Goal: Check status: Check status

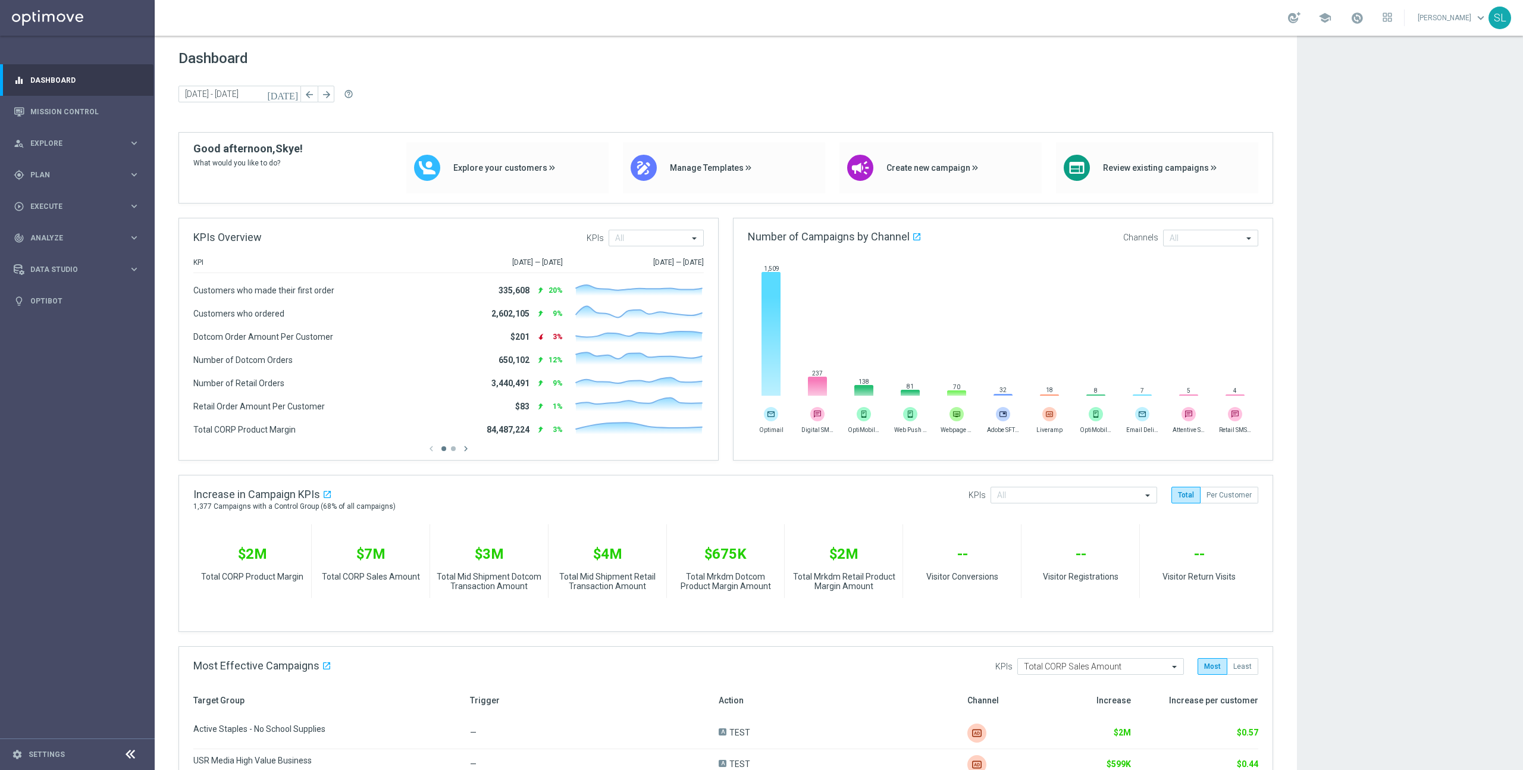
click at [1347, 411] on app-dashboard-grid "Dashboard [DATE] [DATE] - [DATE] arrow_back arrow_forward help_outline KPIs Ove…" at bounding box center [839, 598] width 1369 height 1125
click at [1325, 414] on app-dashboard-grid "Dashboard [DATE] [DATE] - [DATE] arrow_back arrow_forward help_outline KPIs Ove…" at bounding box center [839, 598] width 1369 height 1125
click at [71, 111] on link "Mission Control" at bounding box center [84, 112] width 109 height 32
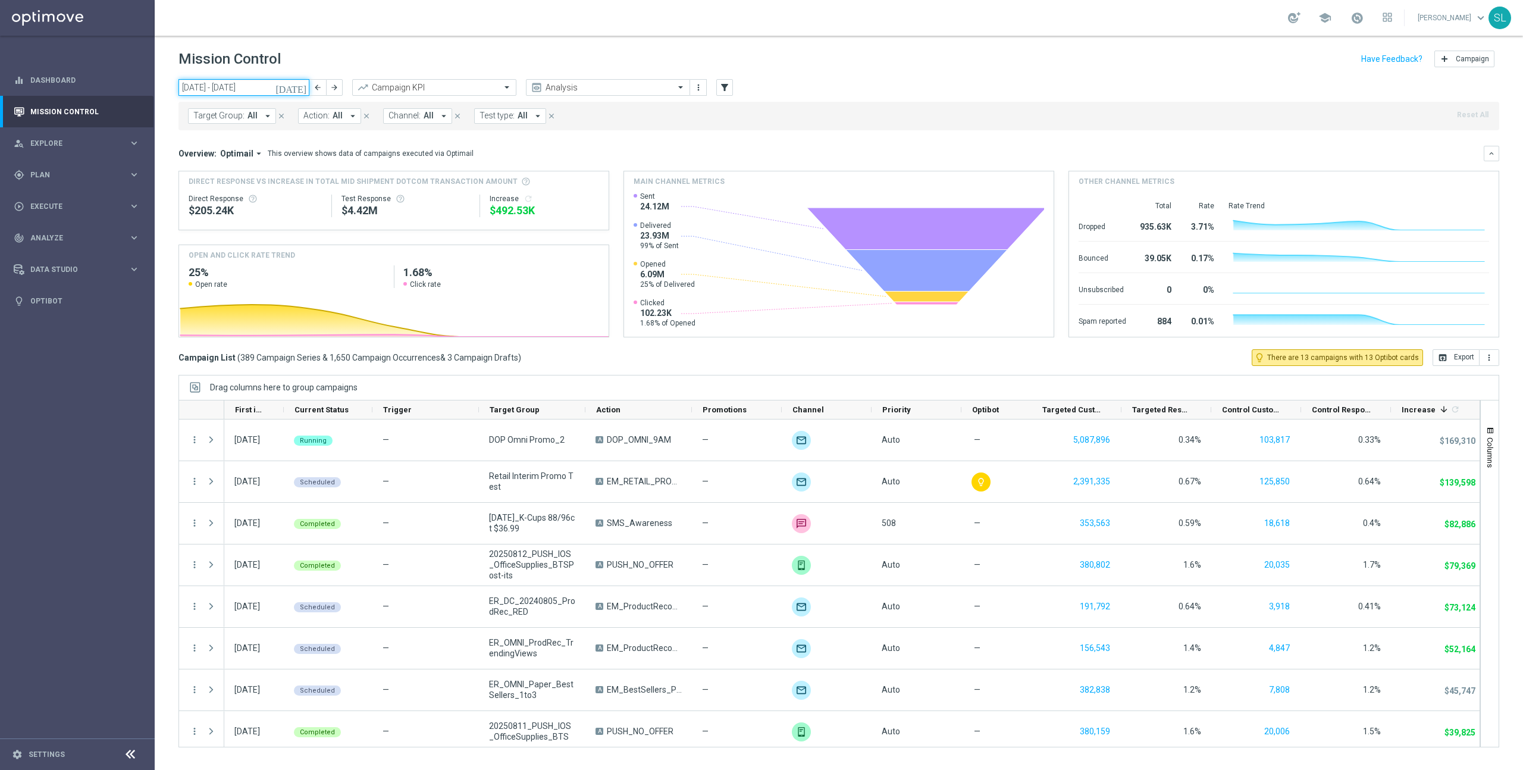
click at [243, 93] on input "[DATE] - [DATE]" at bounding box center [244, 87] width 131 height 17
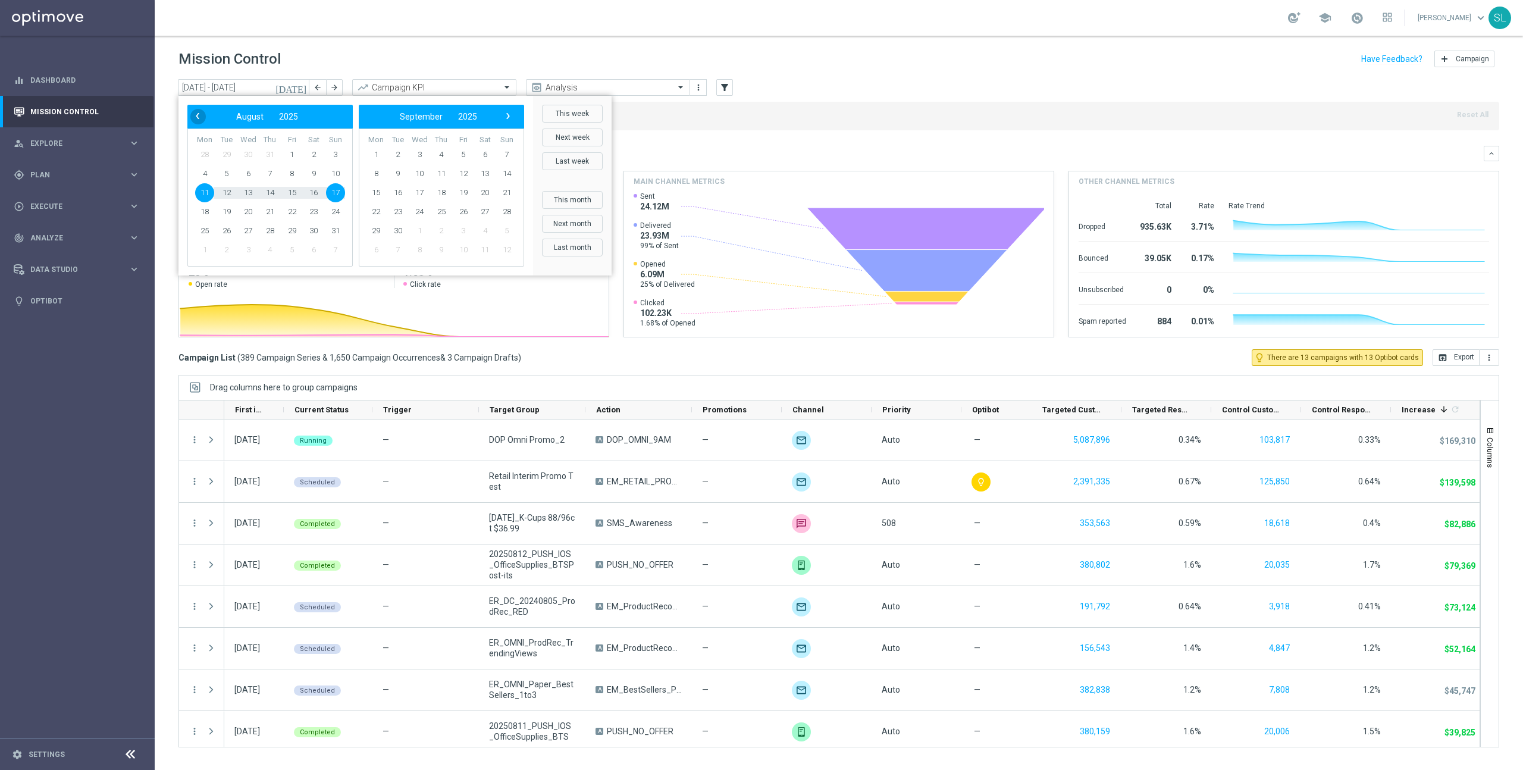
click at [194, 118] on span "‹" at bounding box center [197, 115] width 15 height 15
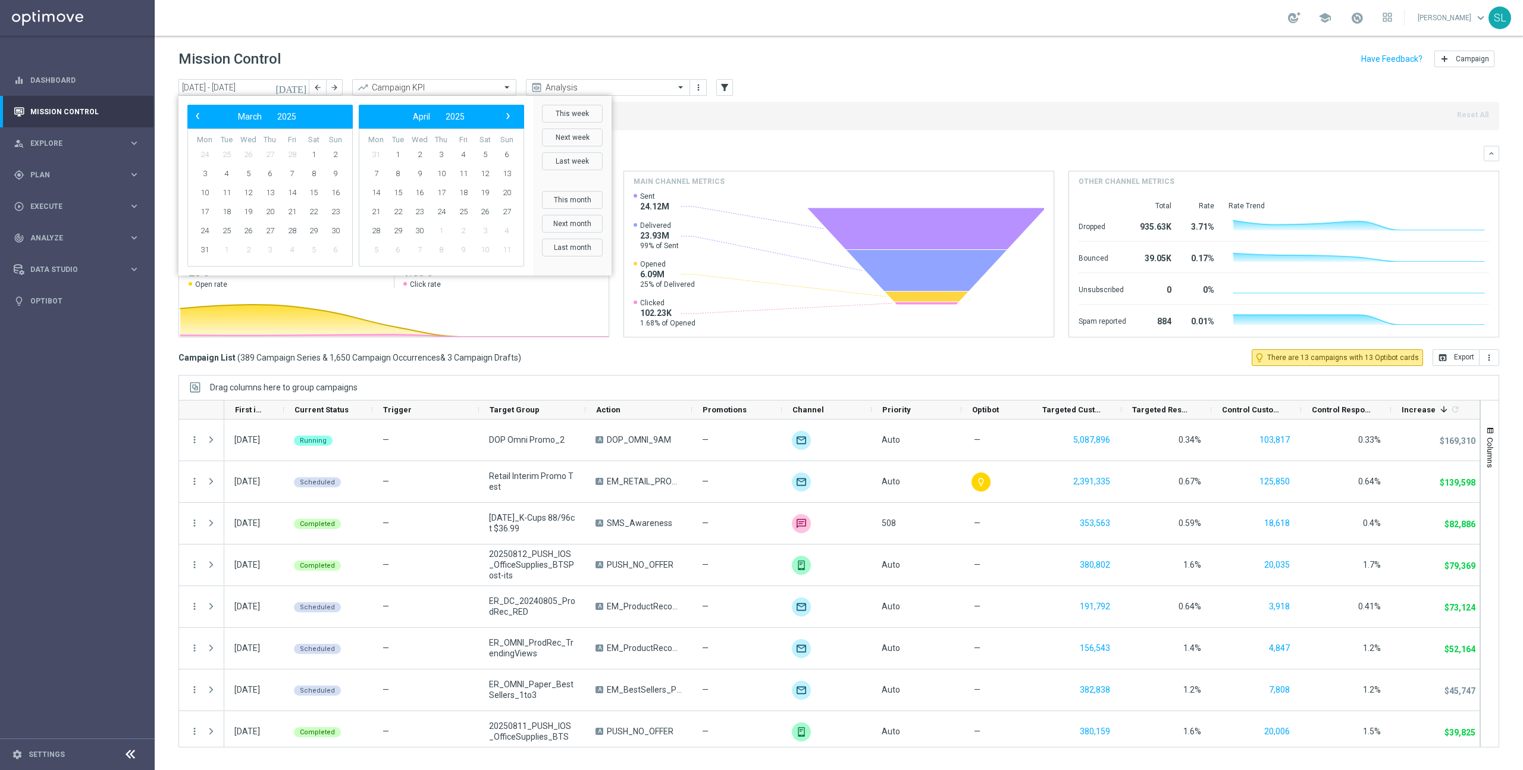
click at [193, 118] on span "‹" at bounding box center [197, 115] width 15 height 15
click at [205, 211] on span "18" at bounding box center [204, 211] width 19 height 19
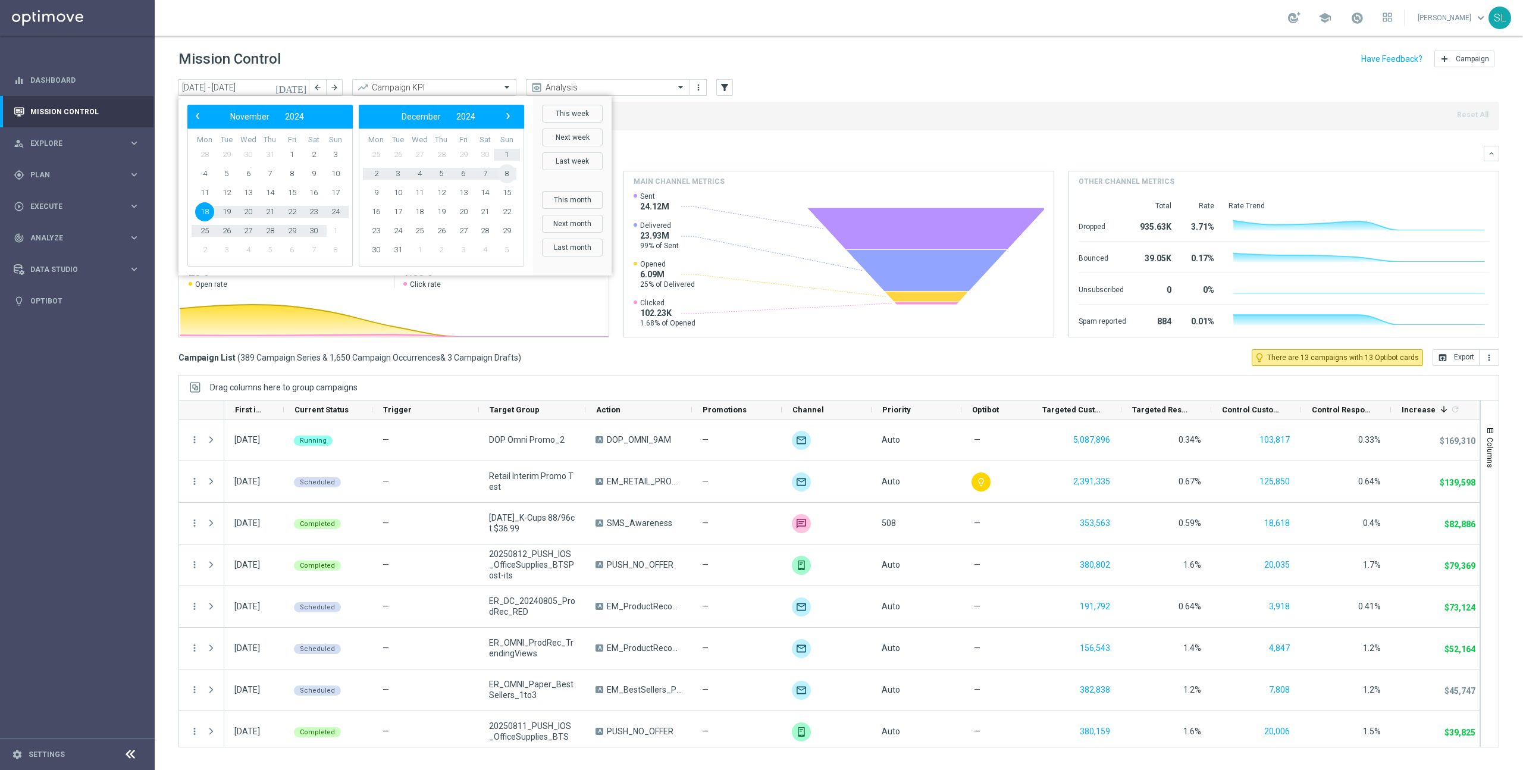
click at [505, 177] on span "8" at bounding box center [506, 173] width 19 height 19
type input "[DATE] - [DATE]"
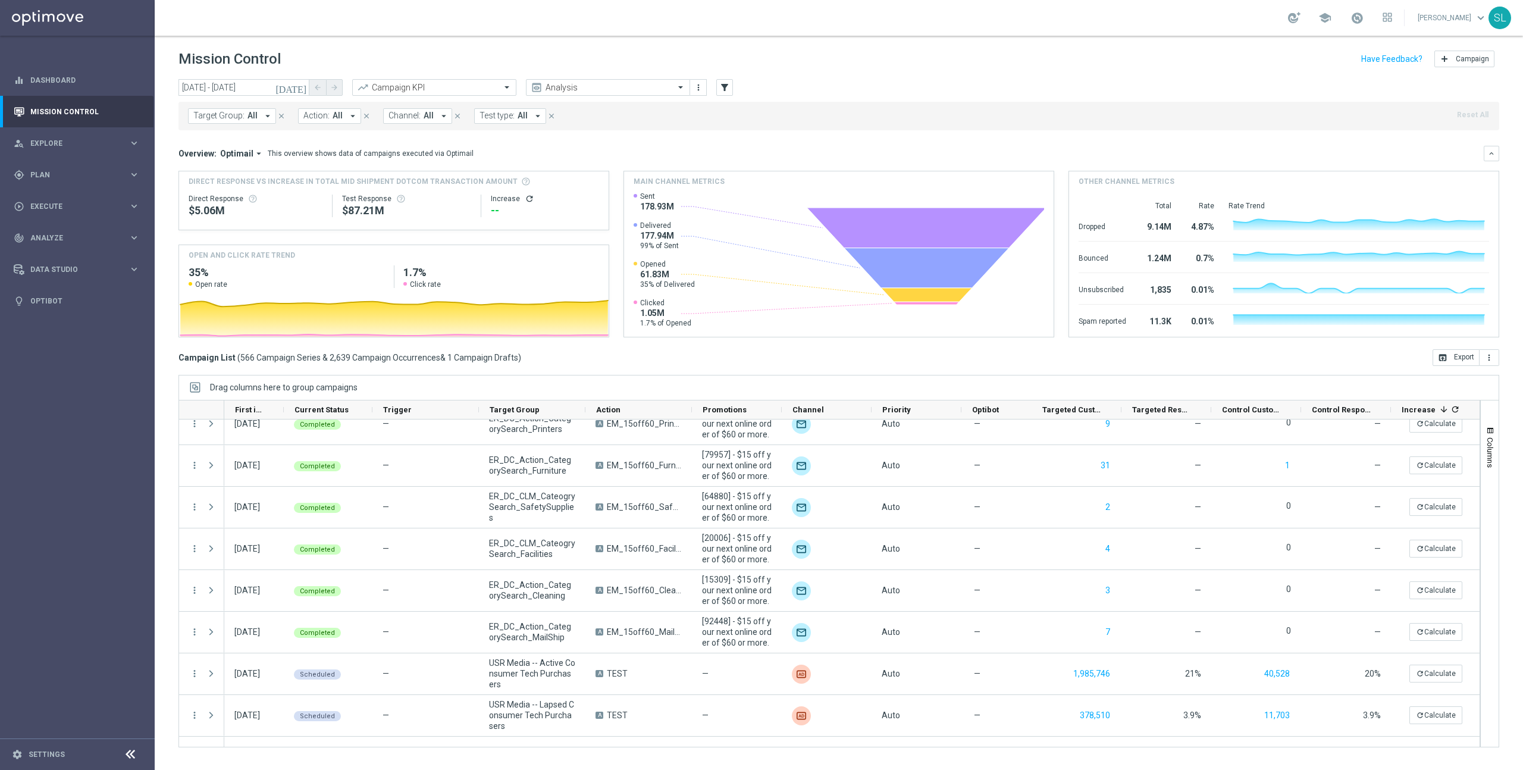
scroll to position [1779, 0]
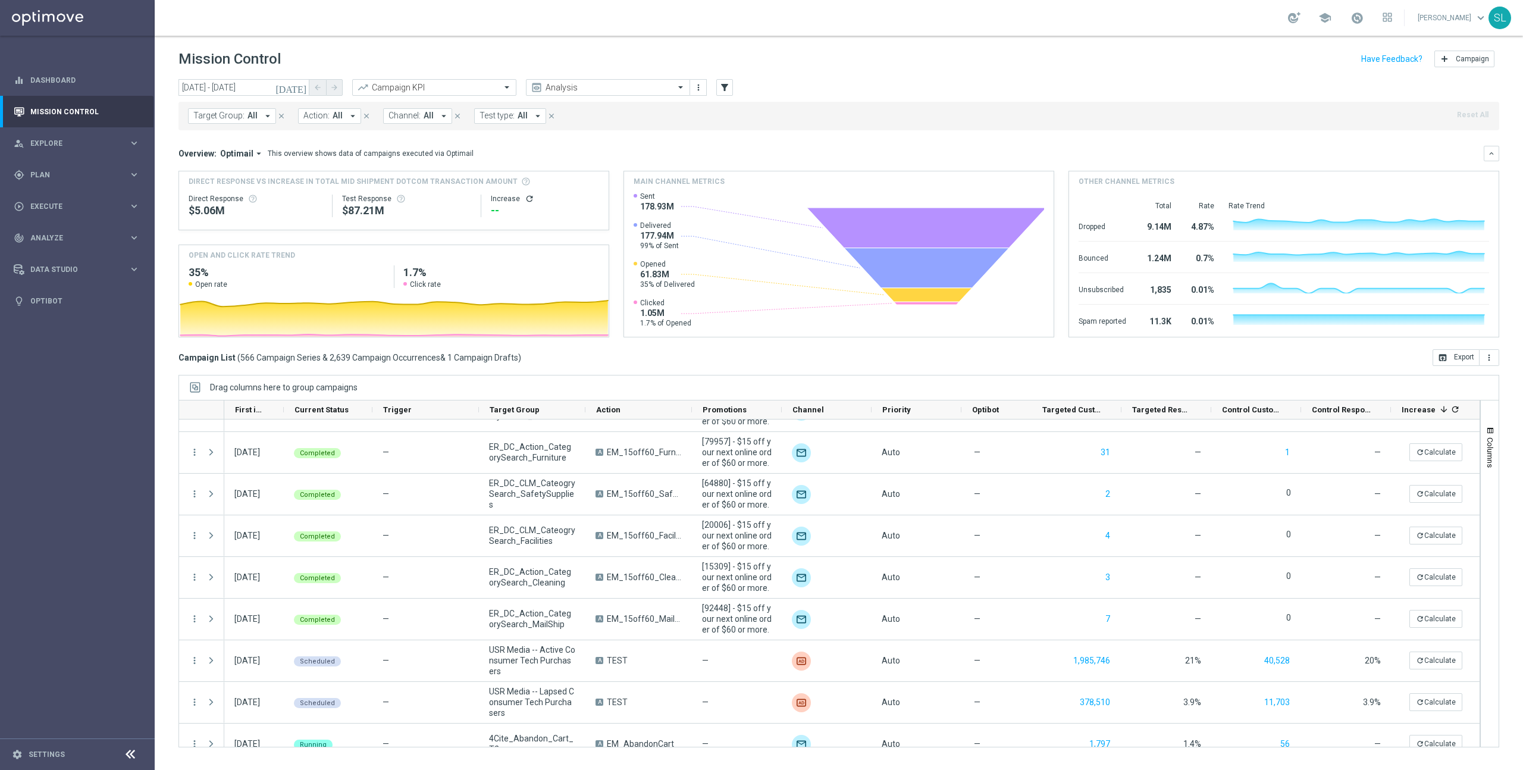
click at [315, 117] on span "Action:" at bounding box center [316, 116] width 26 height 10
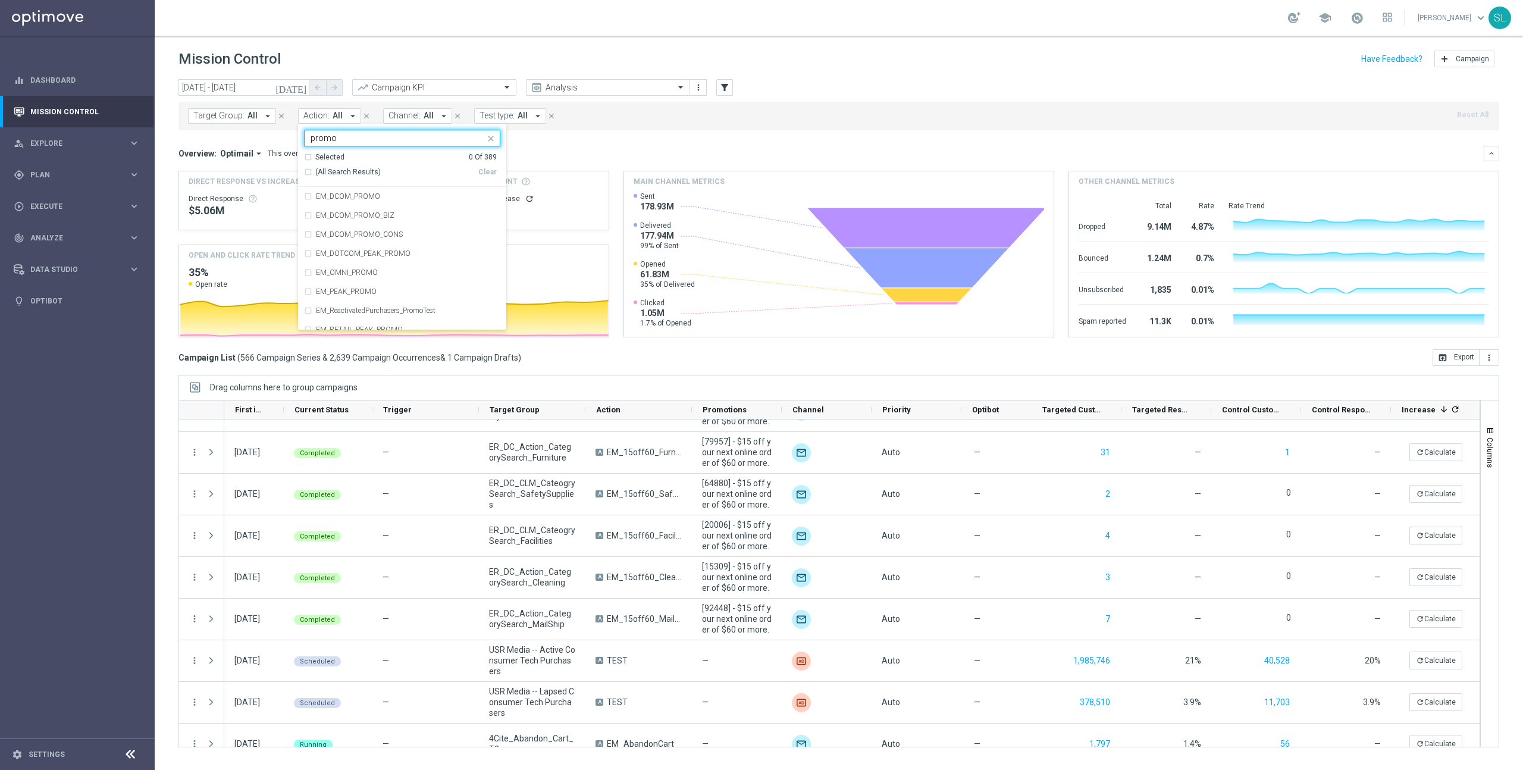
click at [330, 169] on span "(All Search Results)" at bounding box center [347, 172] width 65 height 10
type input "promo"
click at [745, 136] on mini-dashboard "Overview: Optimail arrow_drop_down This overview shows data of campaigns execut…" at bounding box center [839, 239] width 1321 height 219
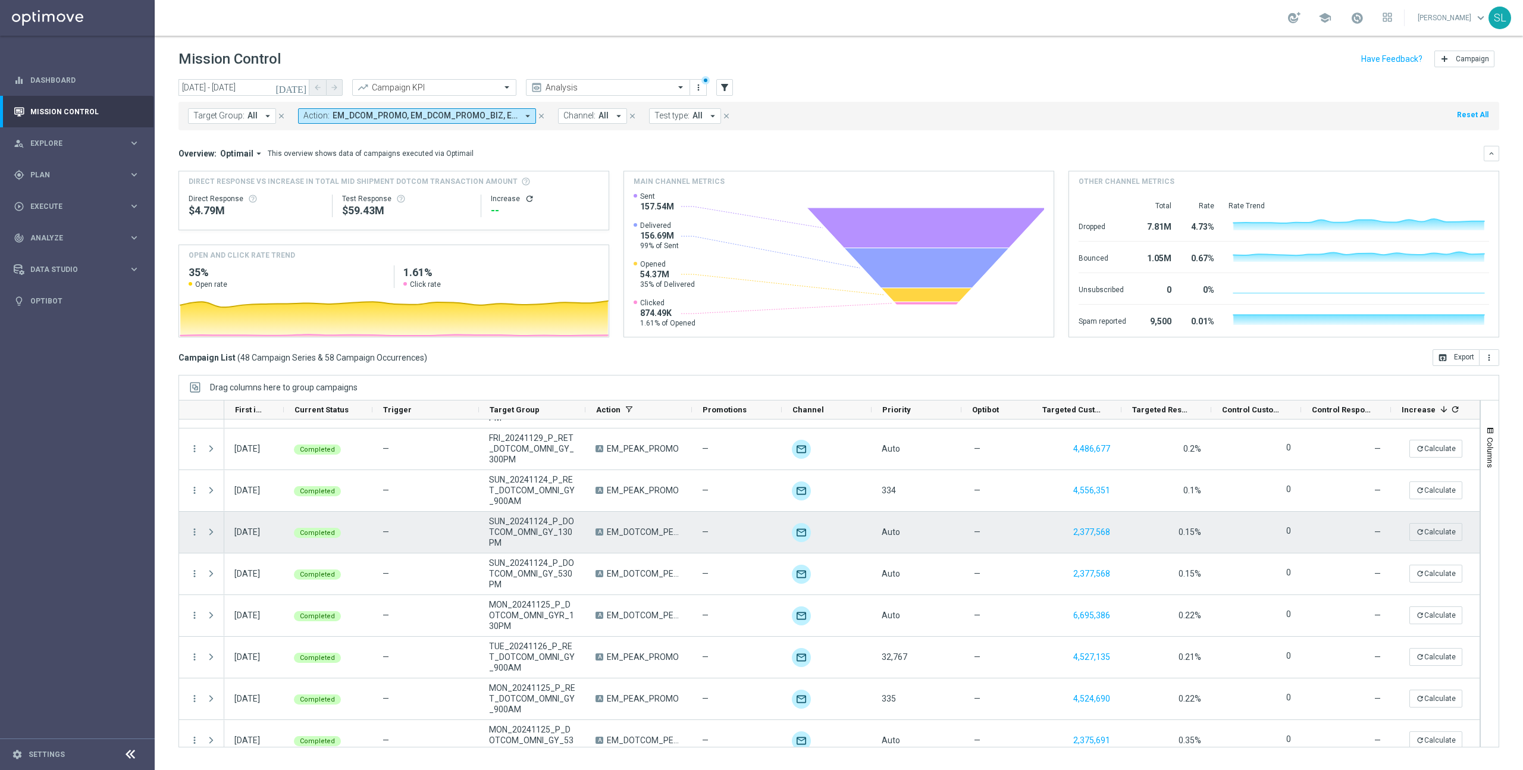
scroll to position [636, 0]
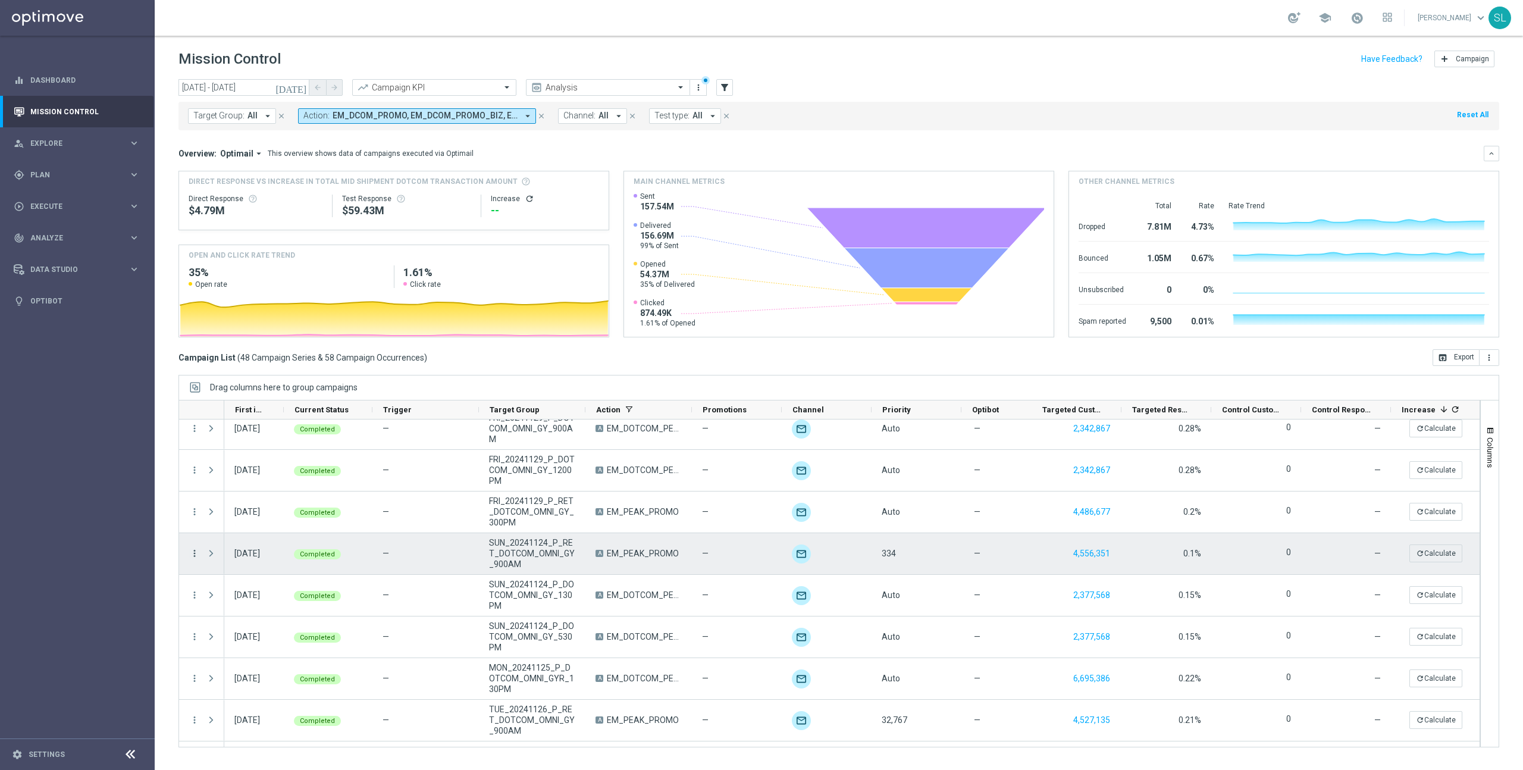
click at [193, 552] on icon "more_vert" at bounding box center [194, 553] width 11 height 11
click at [228, 557] on span "Campaign Details" at bounding box center [248, 561] width 60 height 8
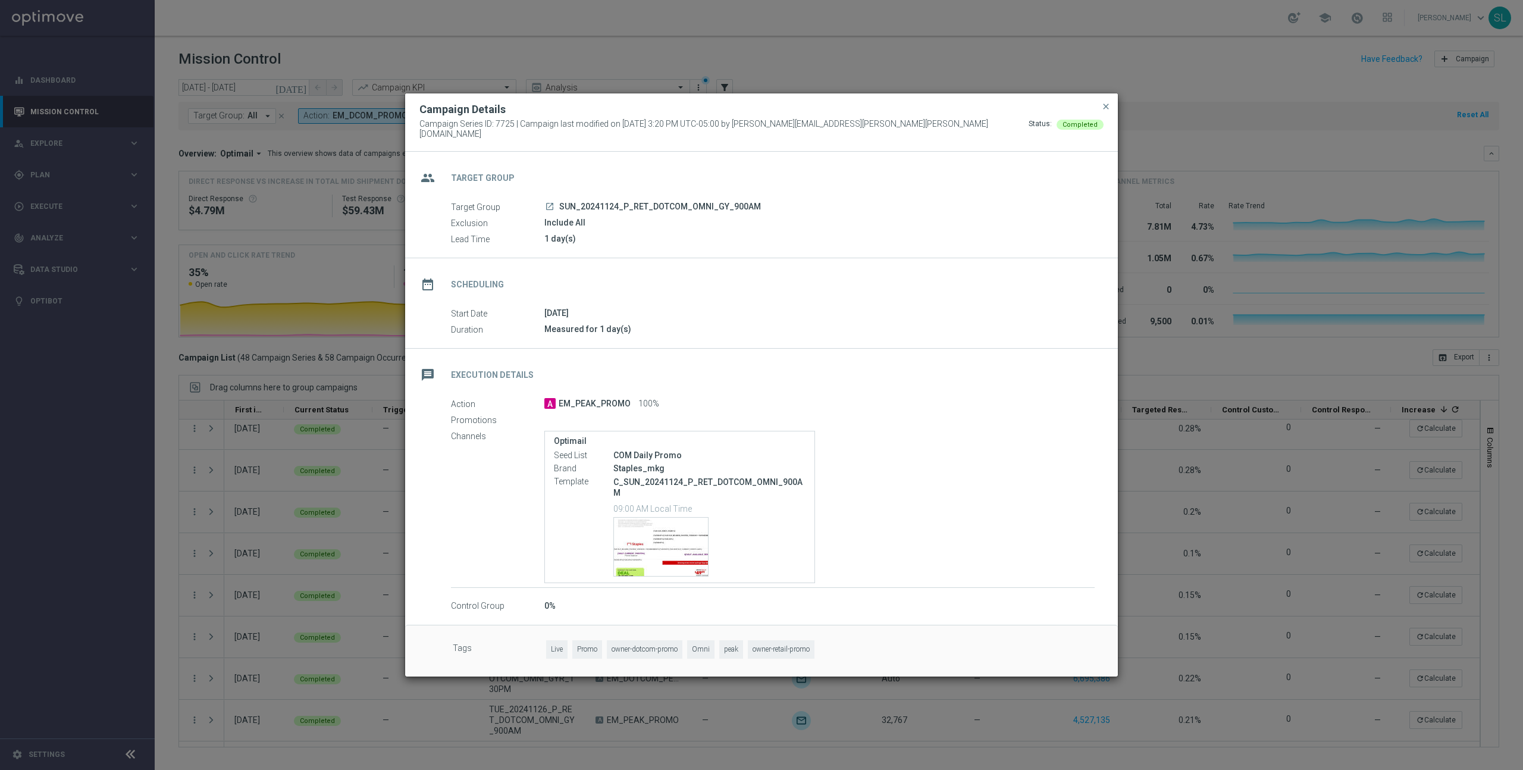
drag, startPoint x: 335, startPoint y: 468, endPoint x: 343, endPoint y: 475, distance: 10.5
click at [335, 468] on modal-container "Campaign Details Campaign Series ID: 7725 | Campaign last modified on [DATE] 3:…" at bounding box center [761, 385] width 1523 height 770
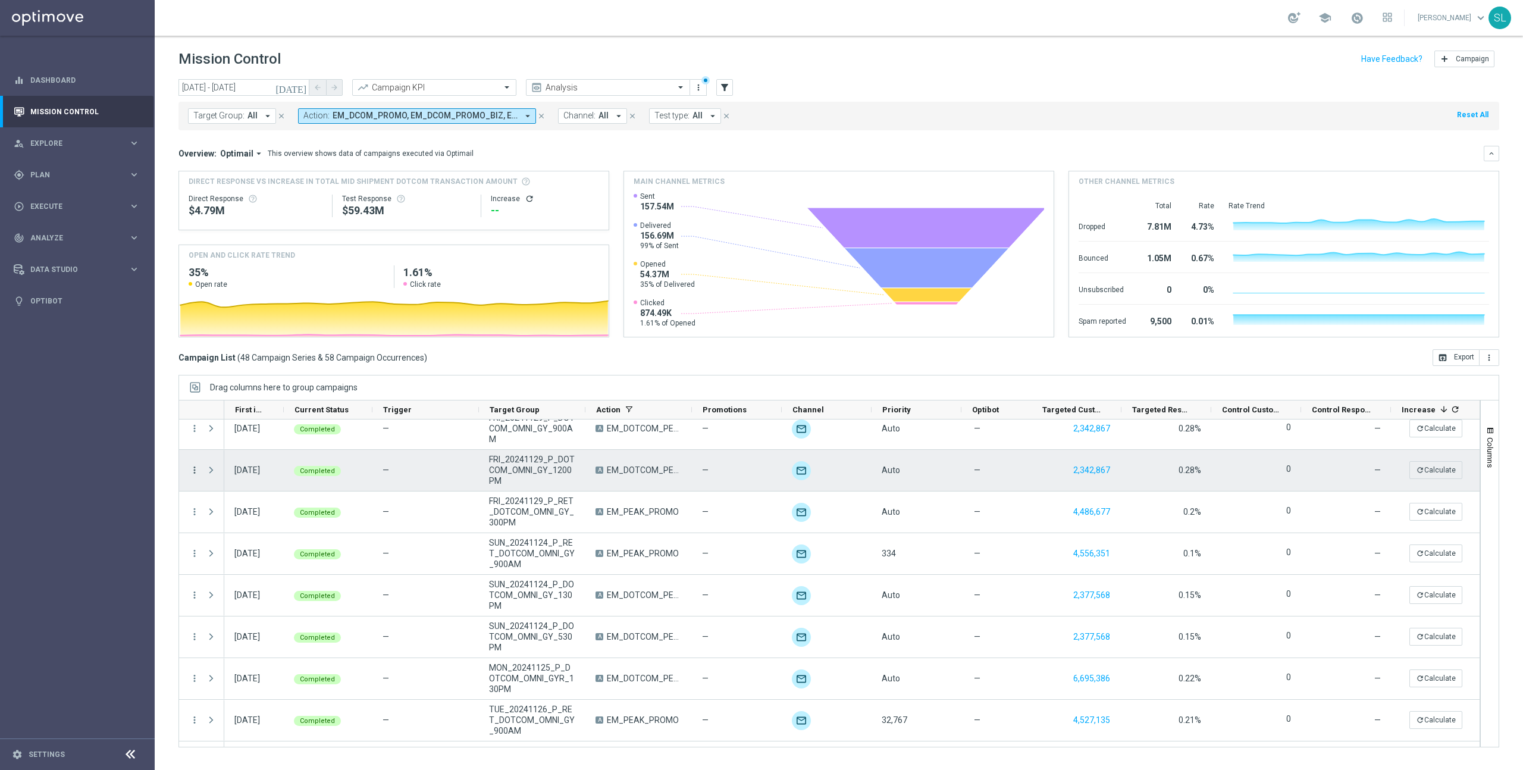
click at [194, 470] on icon "more_vert" at bounding box center [194, 470] width 11 height 11
click at [271, 532] on div "join_inner Eligibility & Exclusion" at bounding box center [267, 528] width 134 height 17
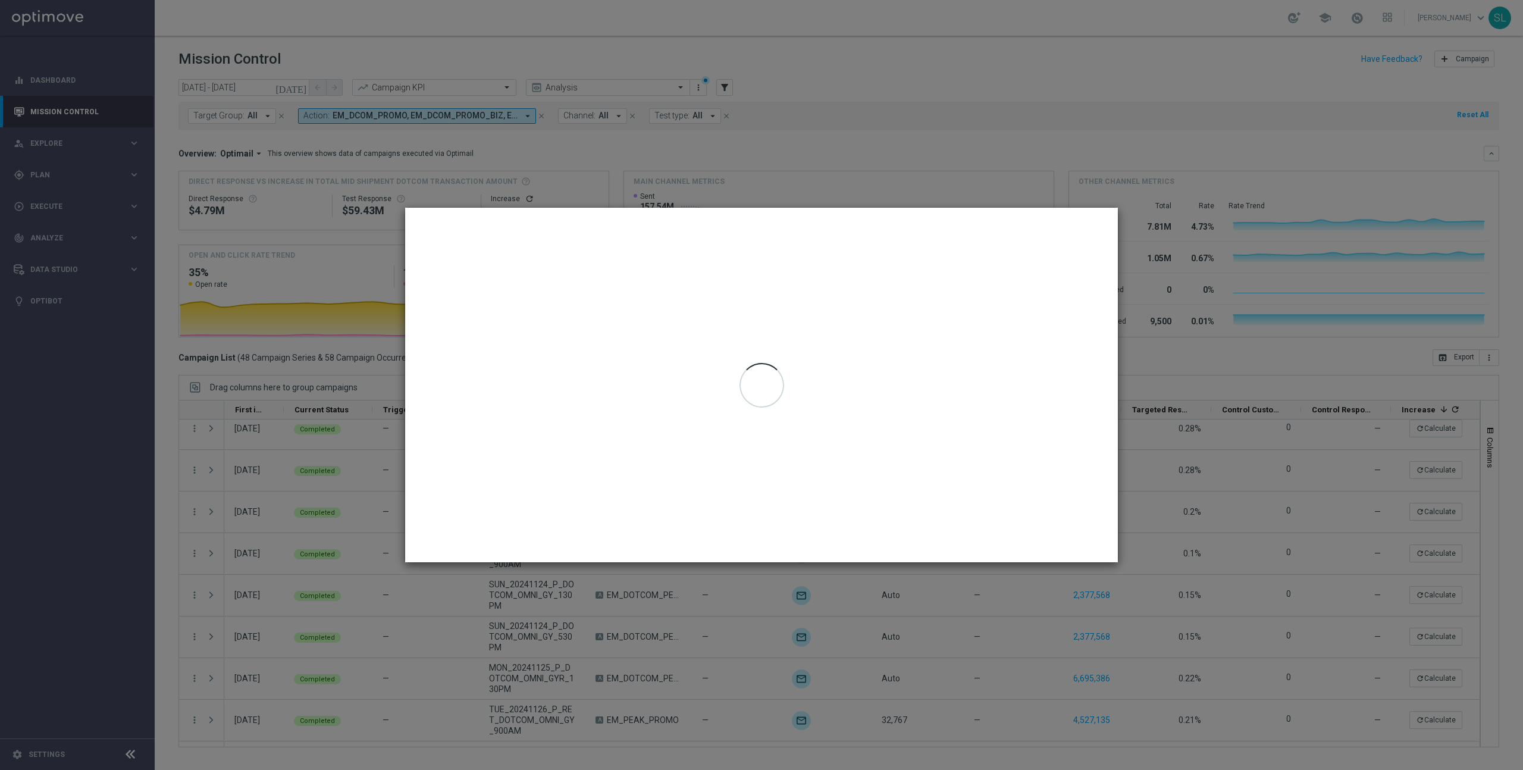
type input "[DATE] - [DATE]"
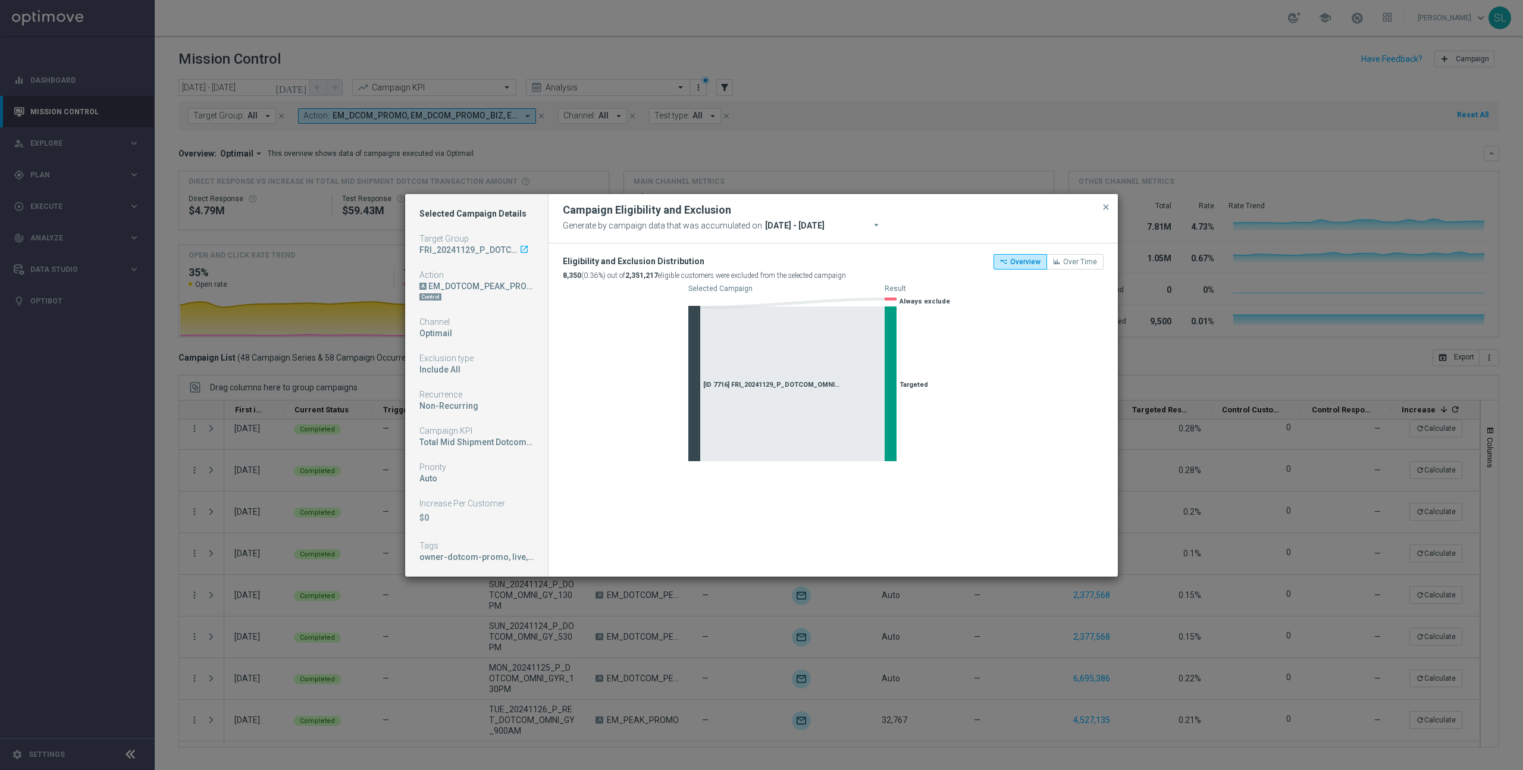
click at [372, 550] on modal-container "Selected Campaign Details Target Group FRI_20241129_P_DOTCOM_OMNI_GY_1200PM lau…" at bounding box center [761, 385] width 1523 height 770
drag, startPoint x: 1107, startPoint y: 209, endPoint x: 1107, endPoint y: 281, distance: 72.0
click at [1107, 209] on span "close" at bounding box center [1106, 207] width 10 height 10
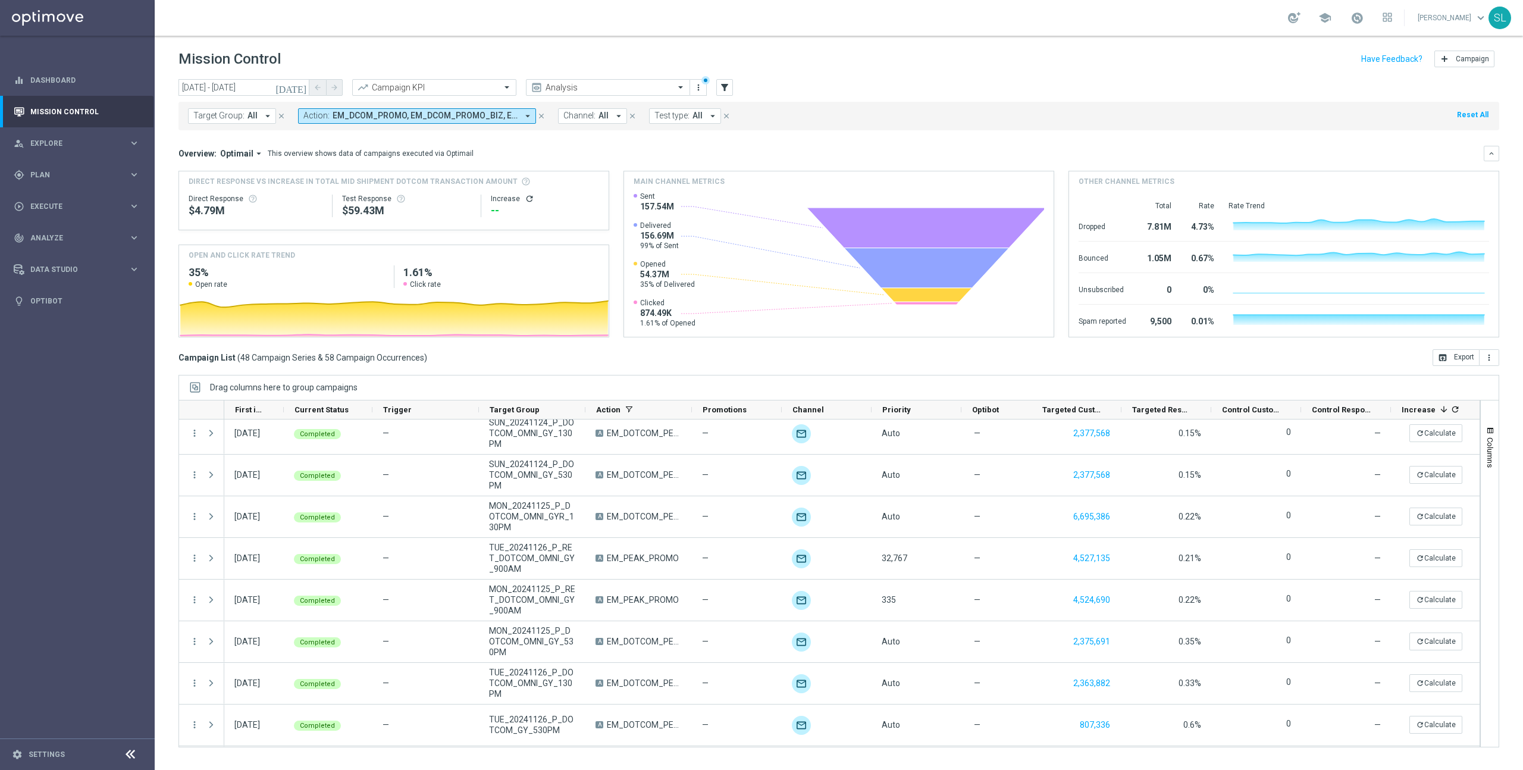
scroll to position [960, 0]
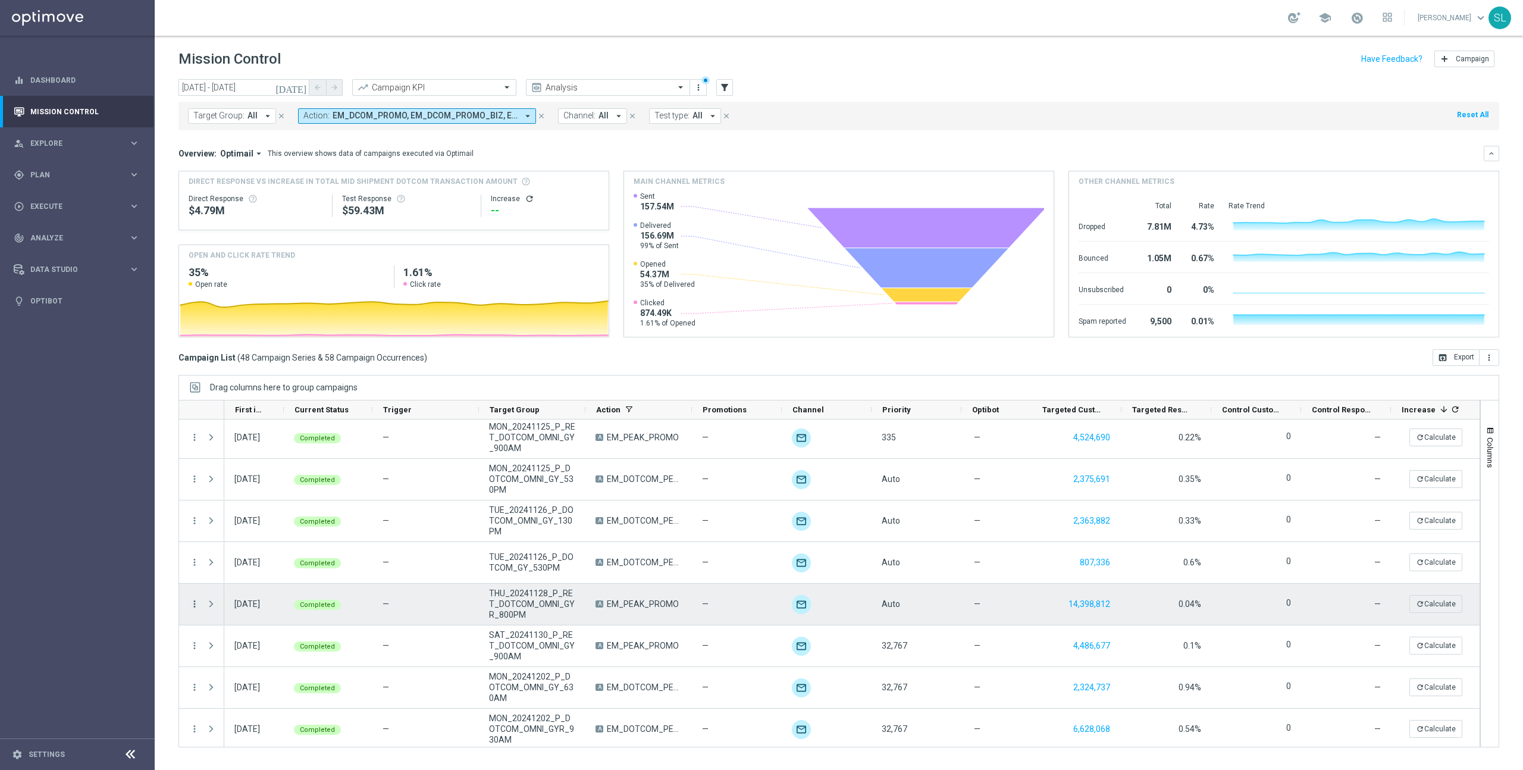
click at [193, 602] on icon "more_vert" at bounding box center [194, 604] width 11 height 11
click at [255, 665] on span "Eligibility & Exclusion" at bounding box center [253, 662] width 71 height 8
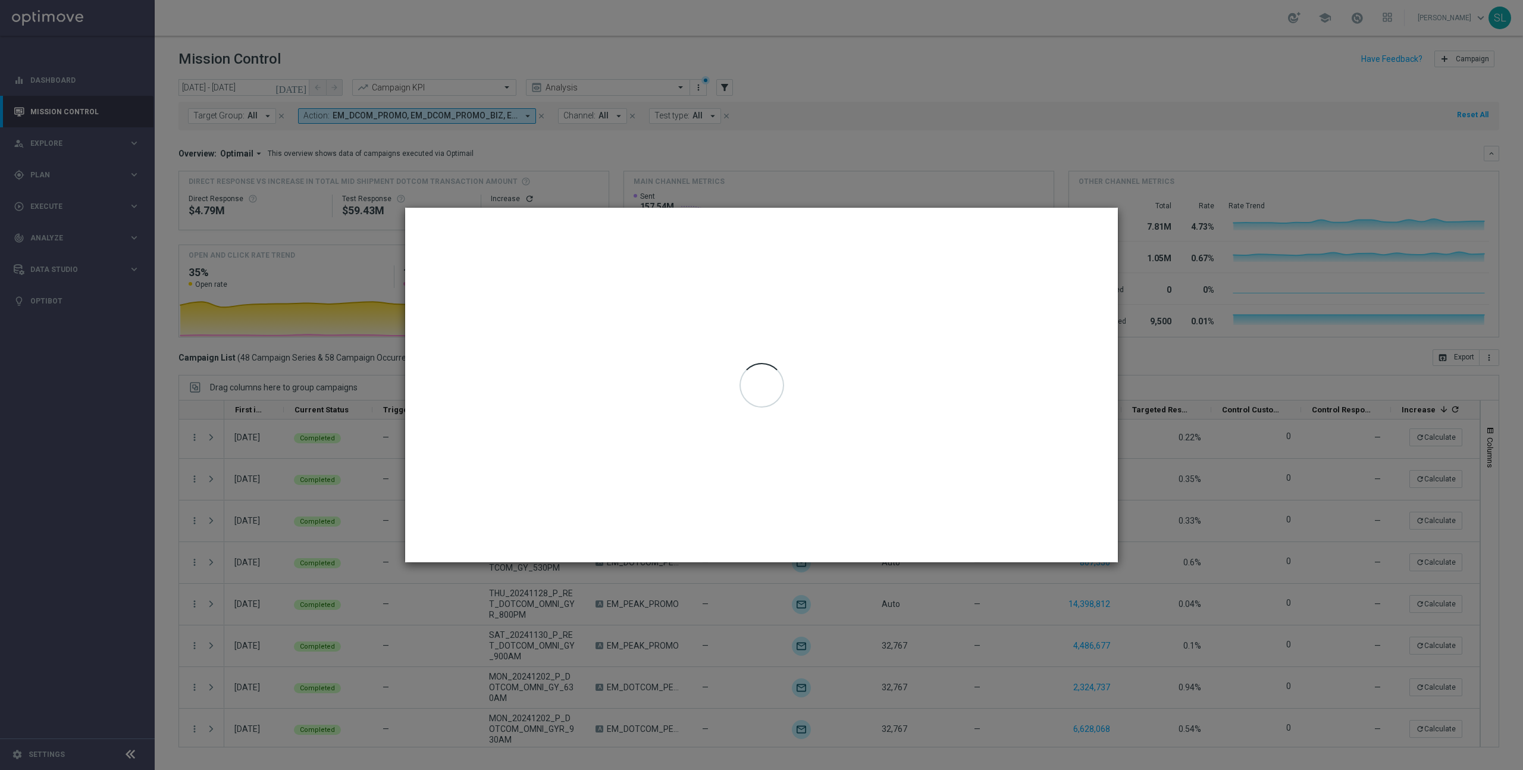
type input "[DATE] - [DATE]"
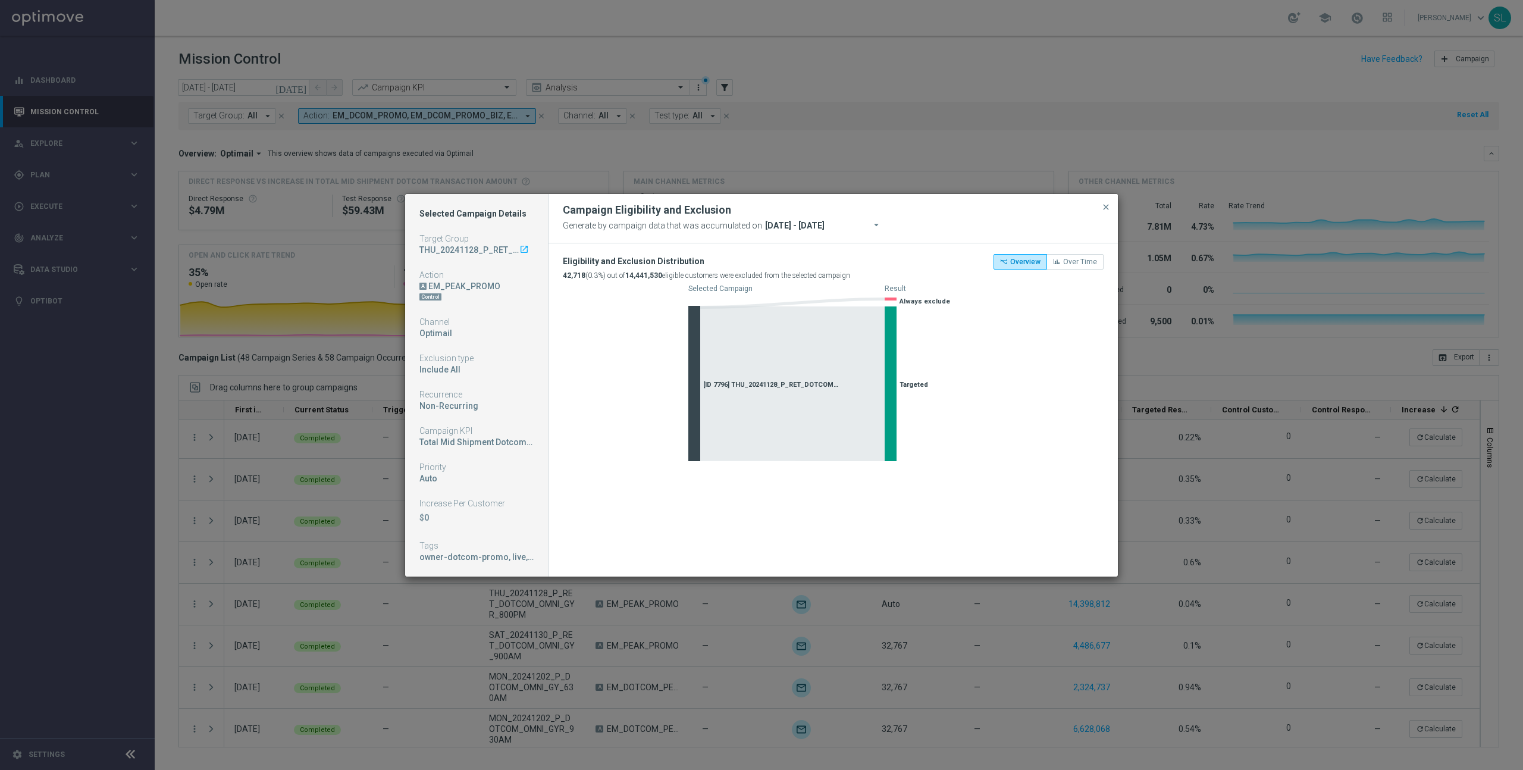
click at [395, 520] on modal-container "Selected Campaign Details Target Group THU_20241128_P_RET_DOTCOM_OMNI_GYR_800PM…" at bounding box center [761, 385] width 1523 height 770
click at [1109, 204] on span "close" at bounding box center [1106, 207] width 10 height 10
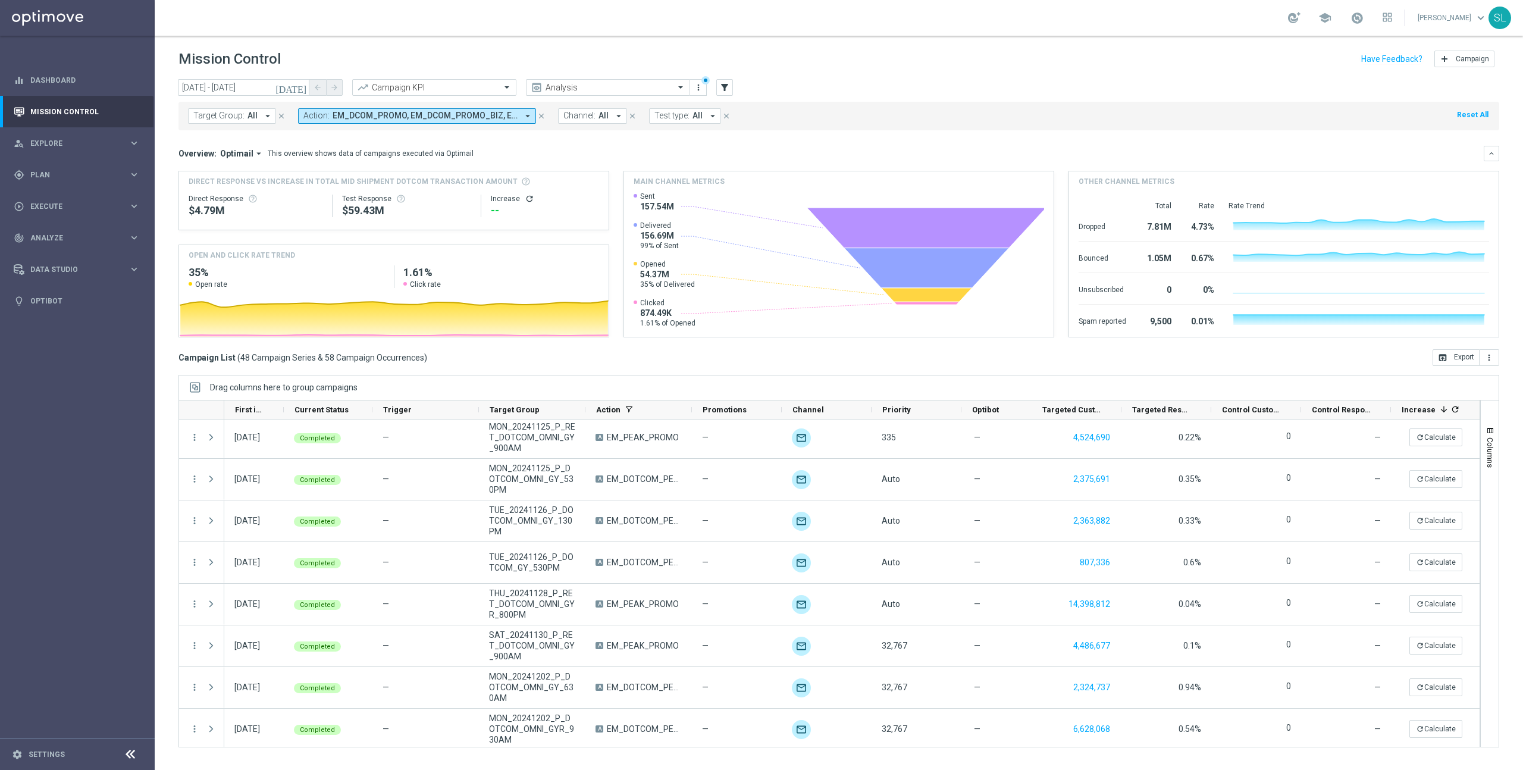
click at [462, 115] on span "EM_DCOM_PROMO, EM_DCOM_PROMO_BIZ, EM_DCOM_PROMO_CONS, EM_DOTCOM_PEAK_PROMO, EM_…" at bounding box center [425, 116] width 185 height 10
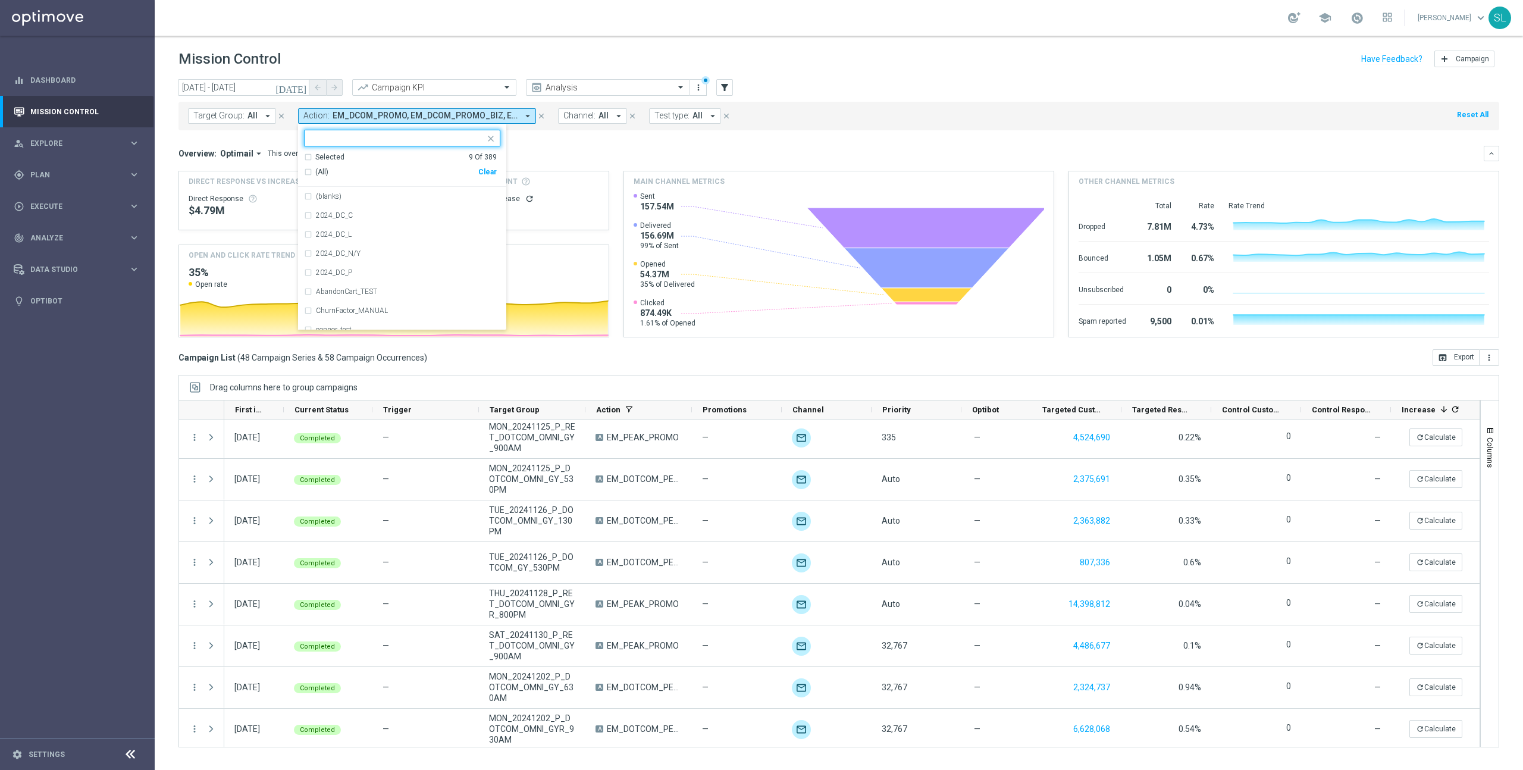
click at [0, 0] on div "Clear" at bounding box center [0, 0] width 0 height 0
click at [408, 139] on input "text" at bounding box center [398, 138] width 174 height 10
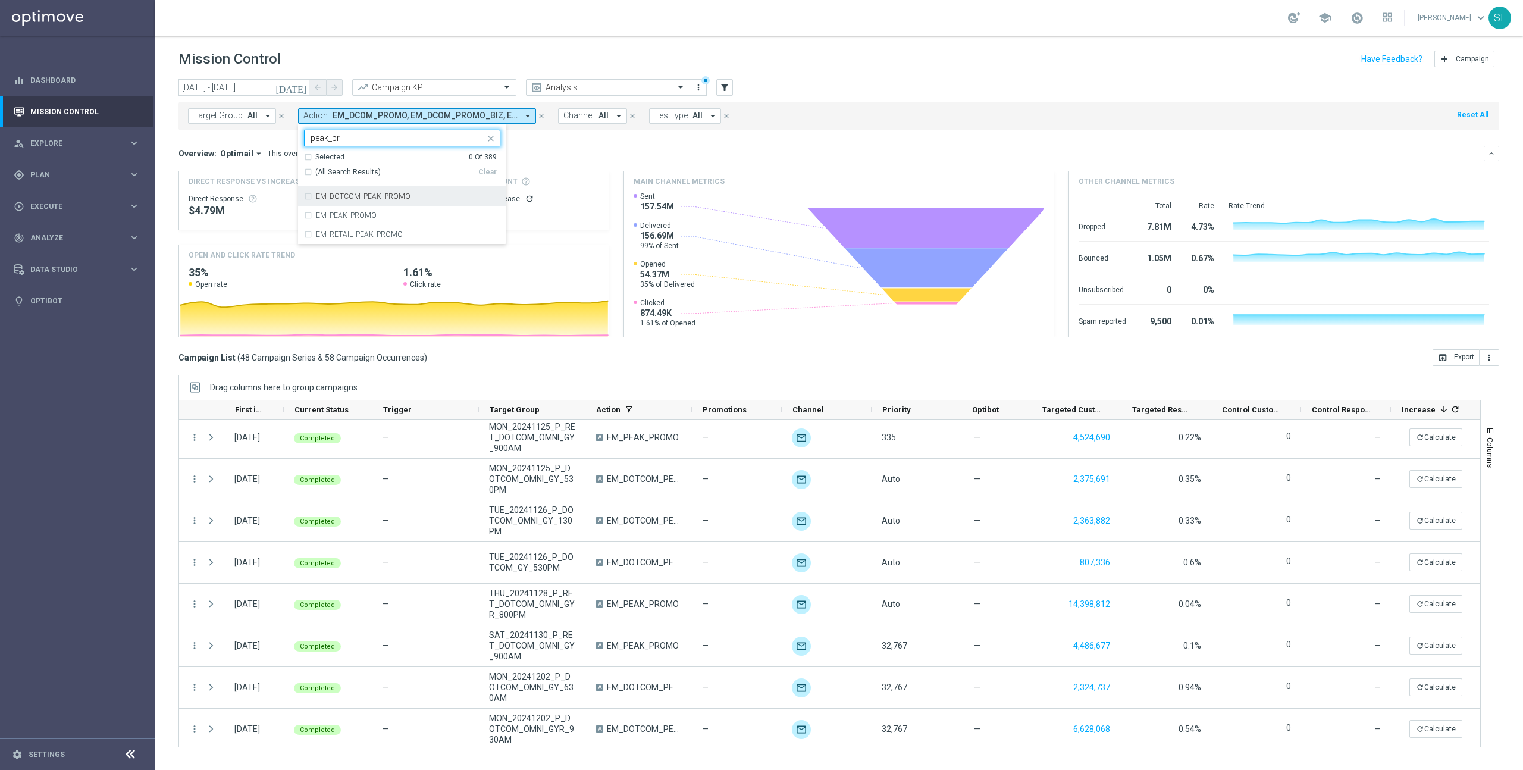
drag, startPoint x: 339, startPoint y: 174, endPoint x: 690, endPoint y: 142, distance: 352.6
click at [342, 174] on span "(All Search Results)" at bounding box center [347, 172] width 65 height 10
type input "peak_pr"
click at [929, 125] on div "Target Group: All arrow_drop_down close Action: EM_DCOM_PROMO, EM_DCOM_PROMO_BI…" at bounding box center [839, 116] width 1321 height 29
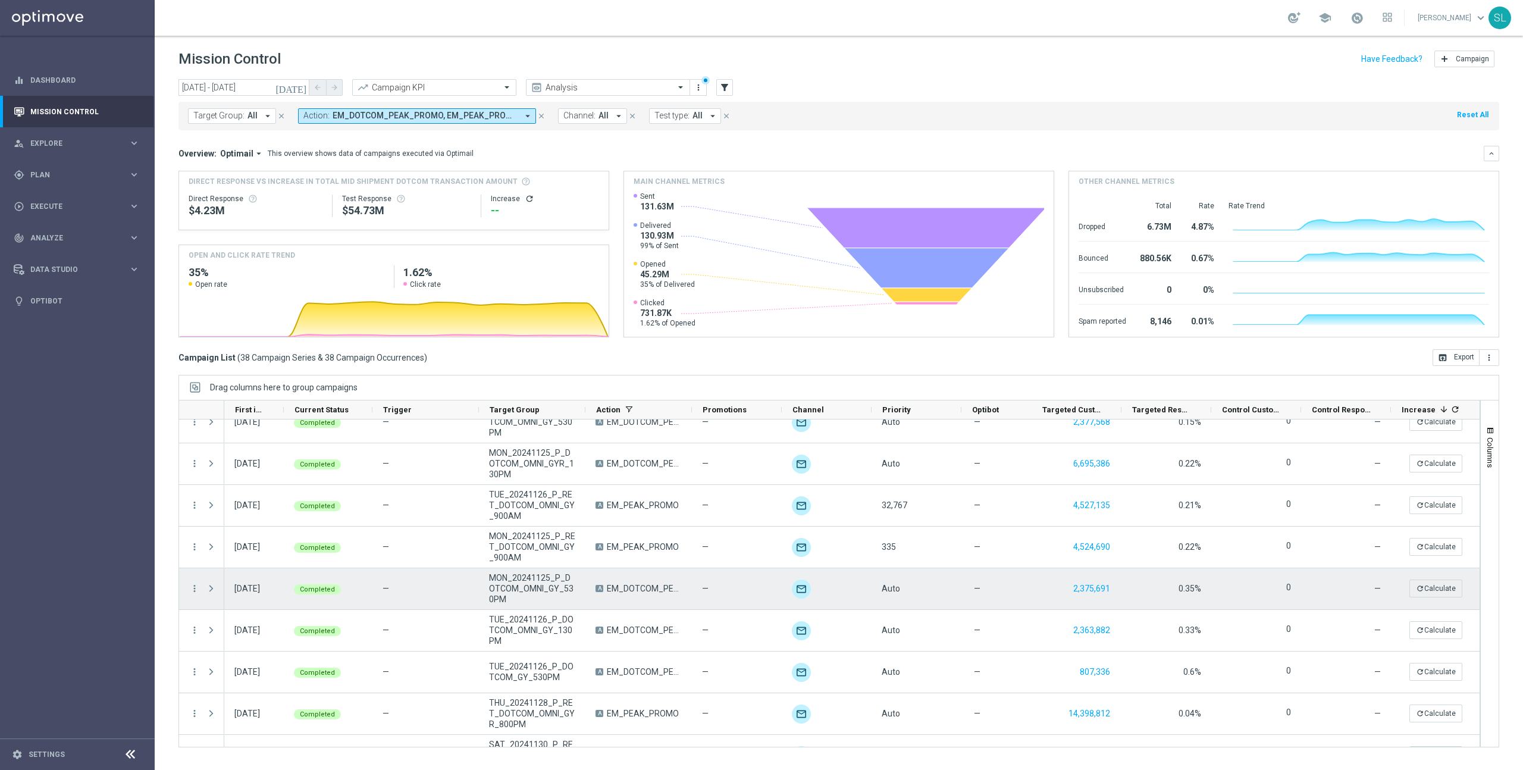
scroll to position [437, 0]
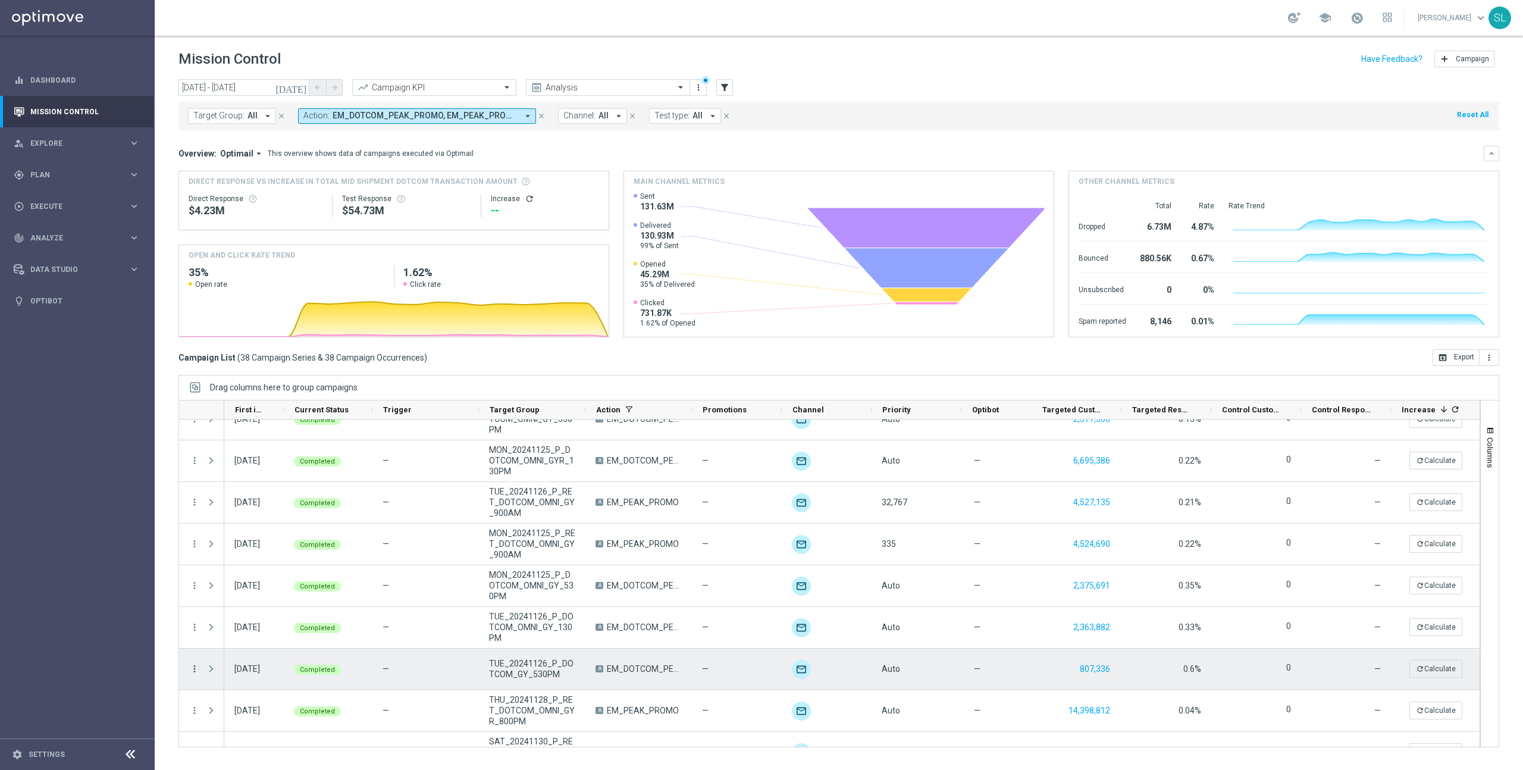
click at [193, 666] on icon "more_vert" at bounding box center [194, 669] width 11 height 11
click at [245, 577] on span "Eligibility & Exclusion" at bounding box center [253, 578] width 71 height 8
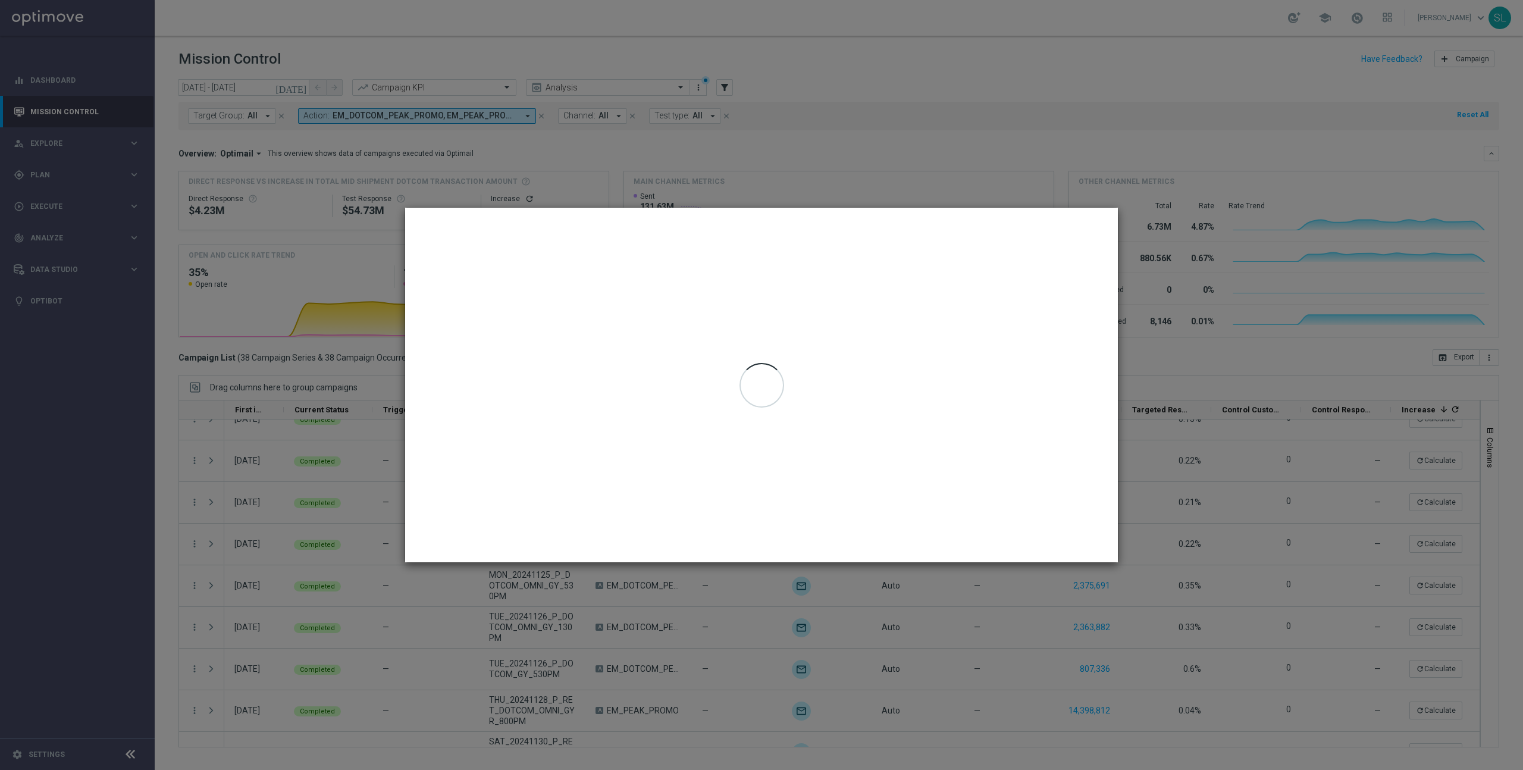
type input "[DATE] - [DATE]"
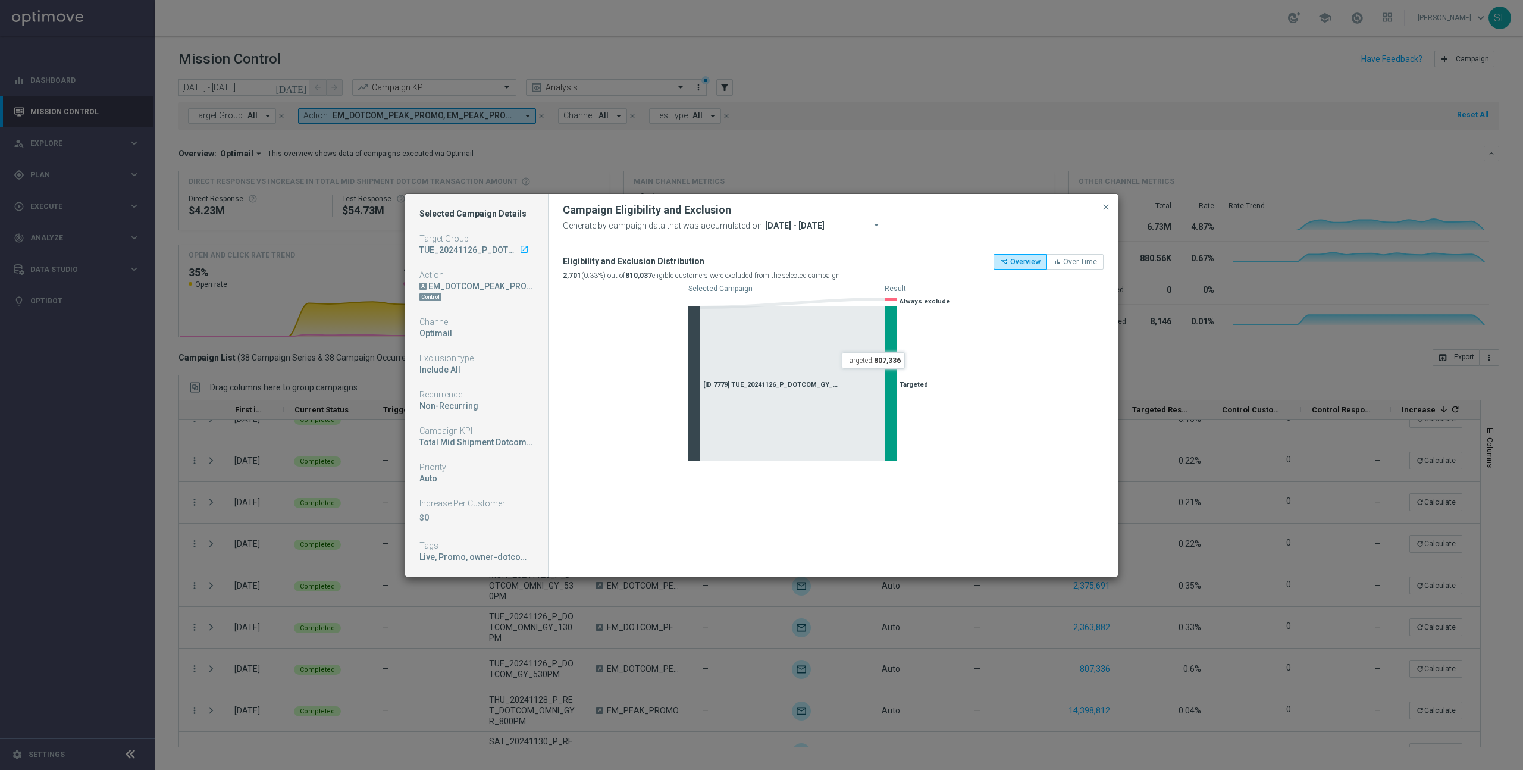
click at [1248, 412] on modal-container "Selected Campaign Details Target Group TUE_20241126_P_DOTCOM_GY_530PM launch Ac…" at bounding box center [761, 385] width 1523 height 770
drag, startPoint x: 277, startPoint y: 296, endPoint x: 289, endPoint y: 300, distance: 12.4
click at [277, 296] on modal-container "Selected Campaign Details Target Group TUE_20241126_P_DOTCOM_GY_530PM launch Ac…" at bounding box center [761, 385] width 1523 height 770
click at [1107, 205] on span "close" at bounding box center [1106, 207] width 10 height 10
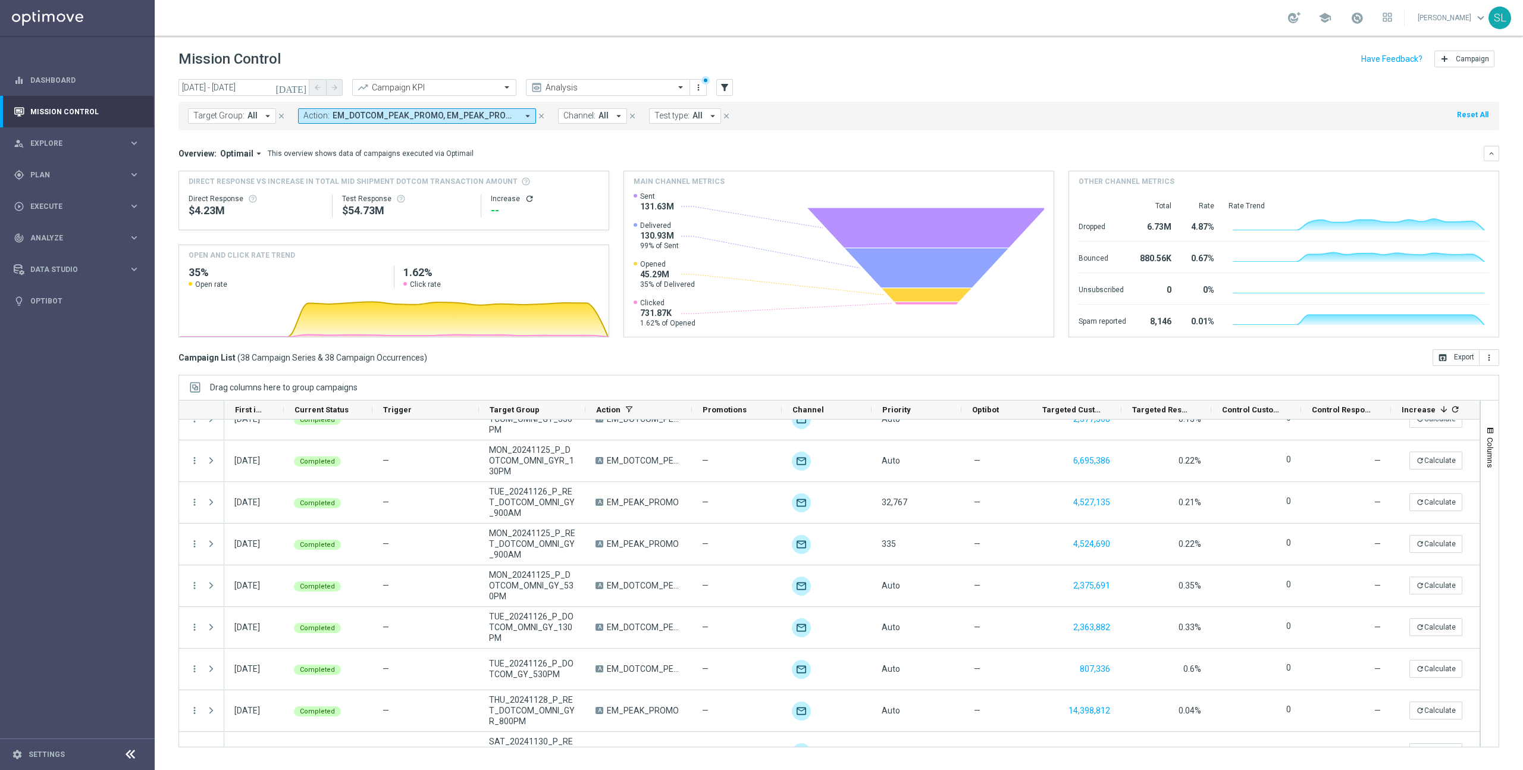
scroll to position [809, 0]
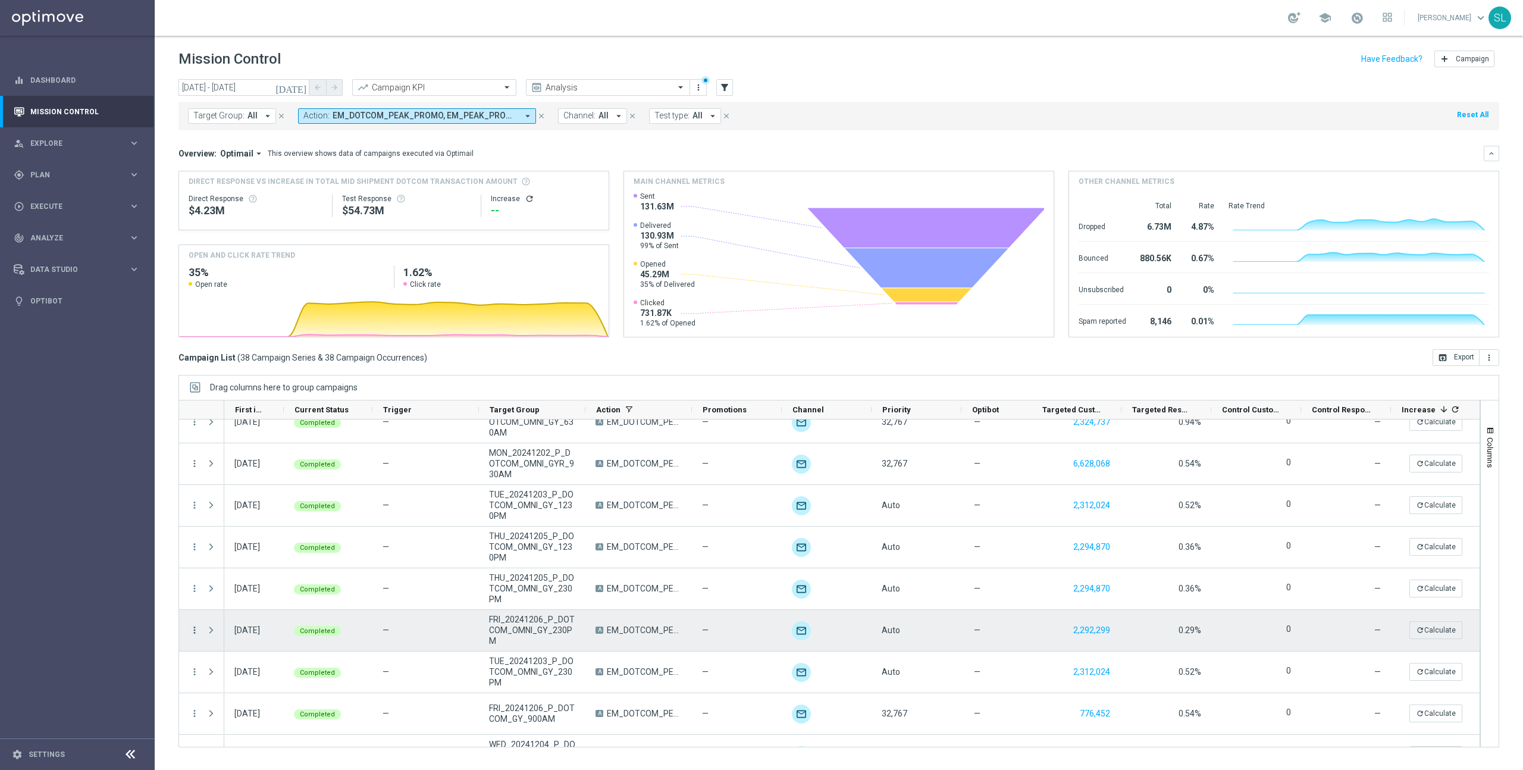
click at [196, 627] on icon "more_vert" at bounding box center [194, 630] width 11 height 11
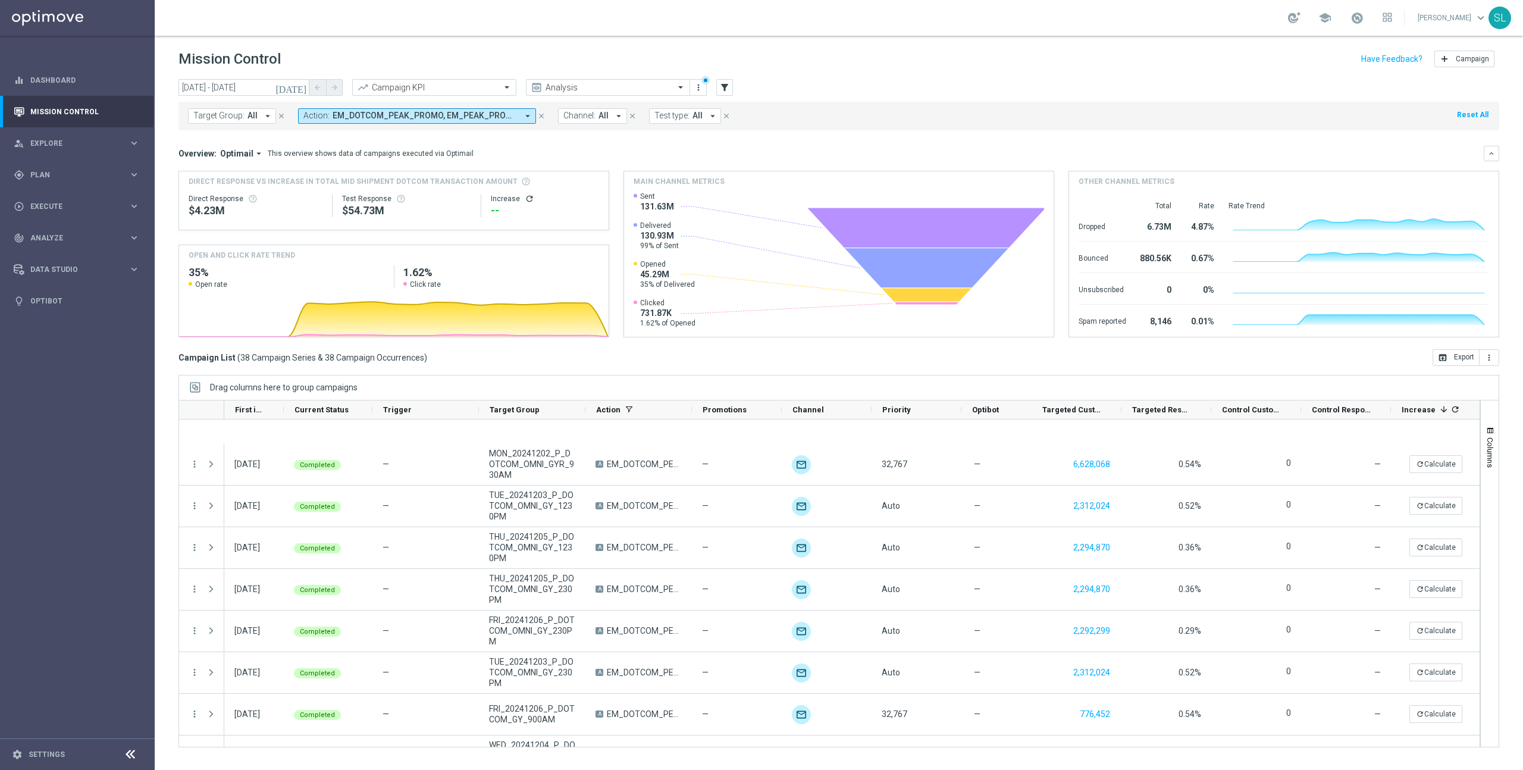
scroll to position [1256, 0]
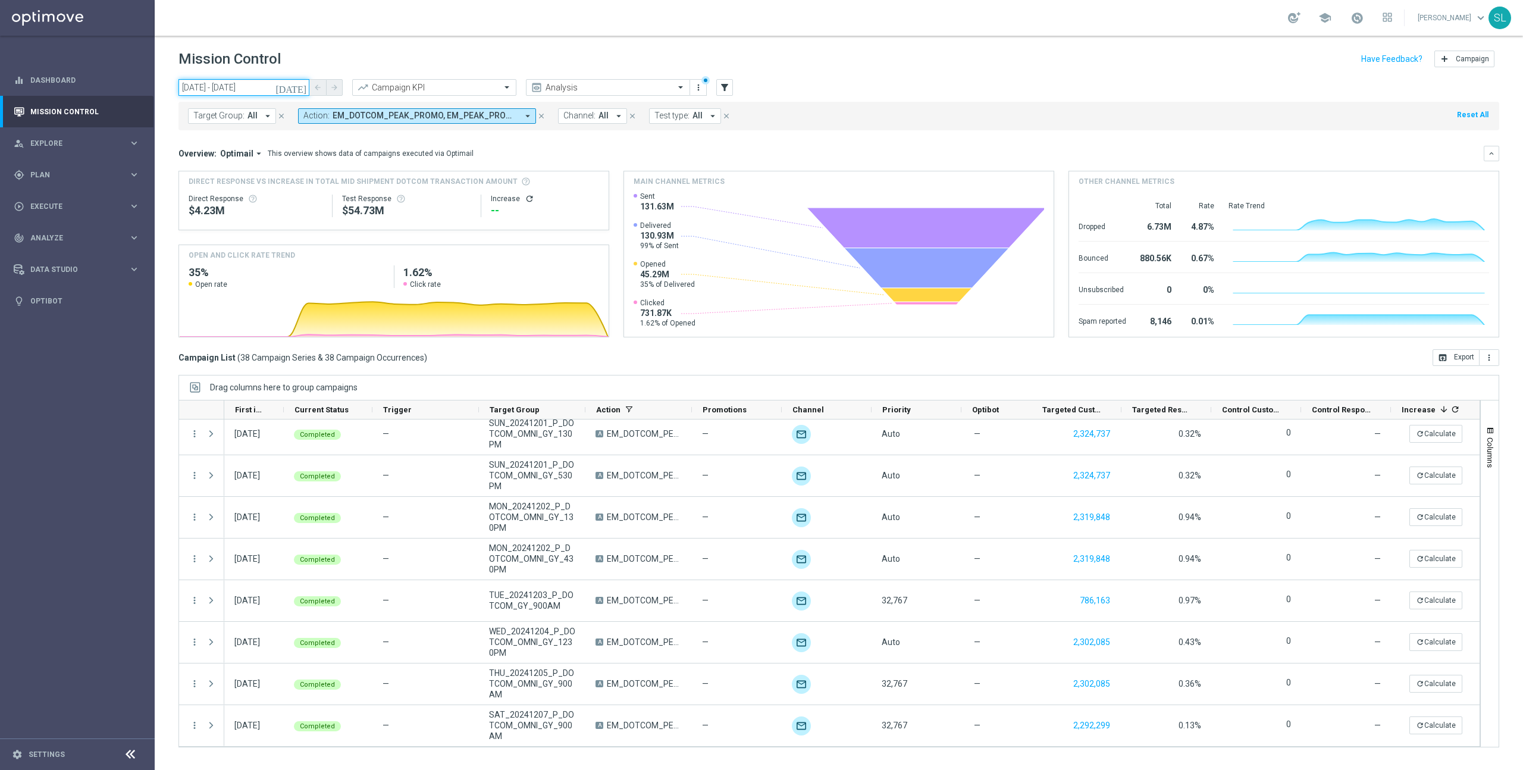
click at [201, 86] on input "[DATE] - [DATE]" at bounding box center [244, 87] width 131 height 17
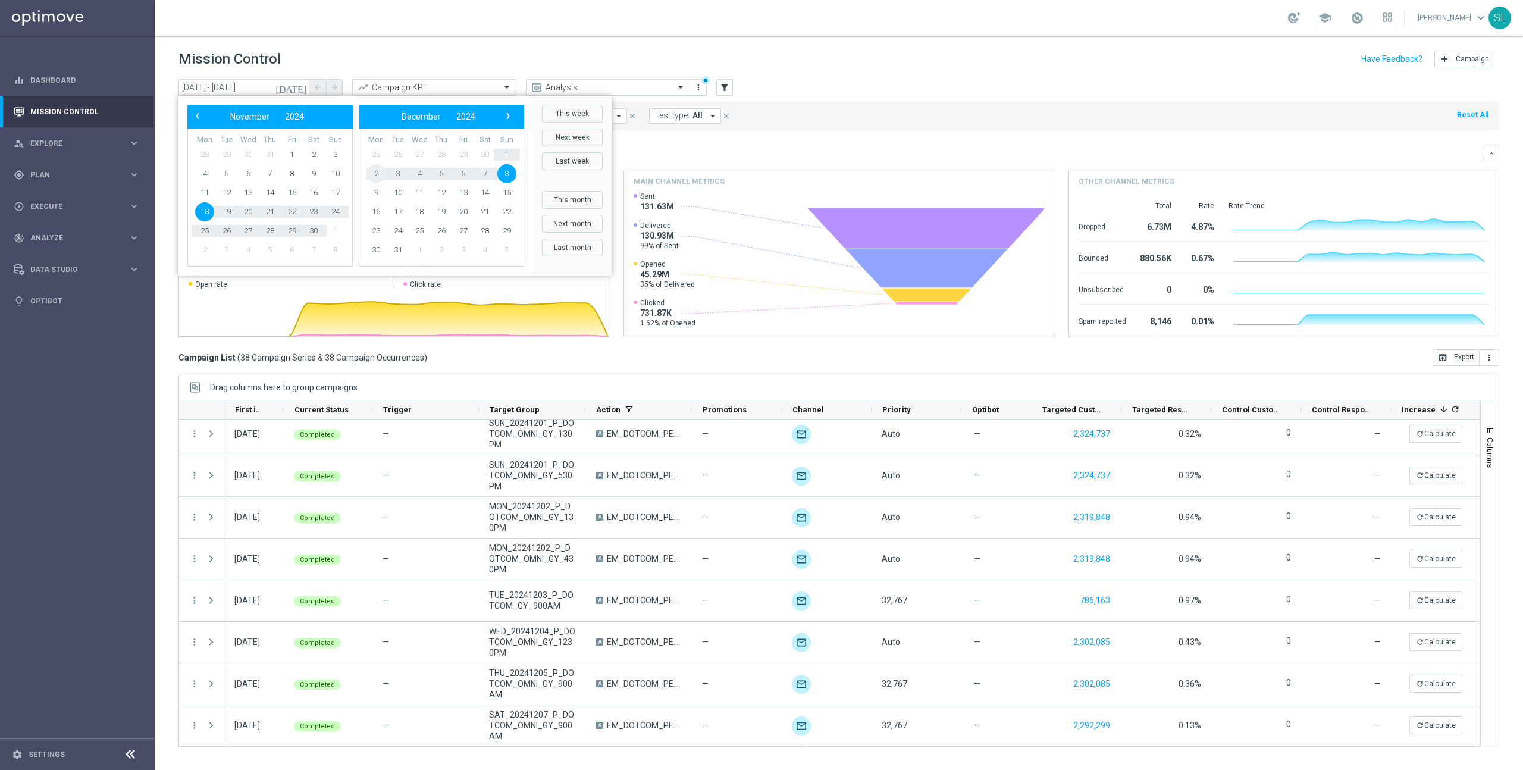
click at [375, 172] on span "2" at bounding box center [376, 173] width 19 height 19
click at [341, 174] on span "8" at bounding box center [335, 173] width 19 height 19
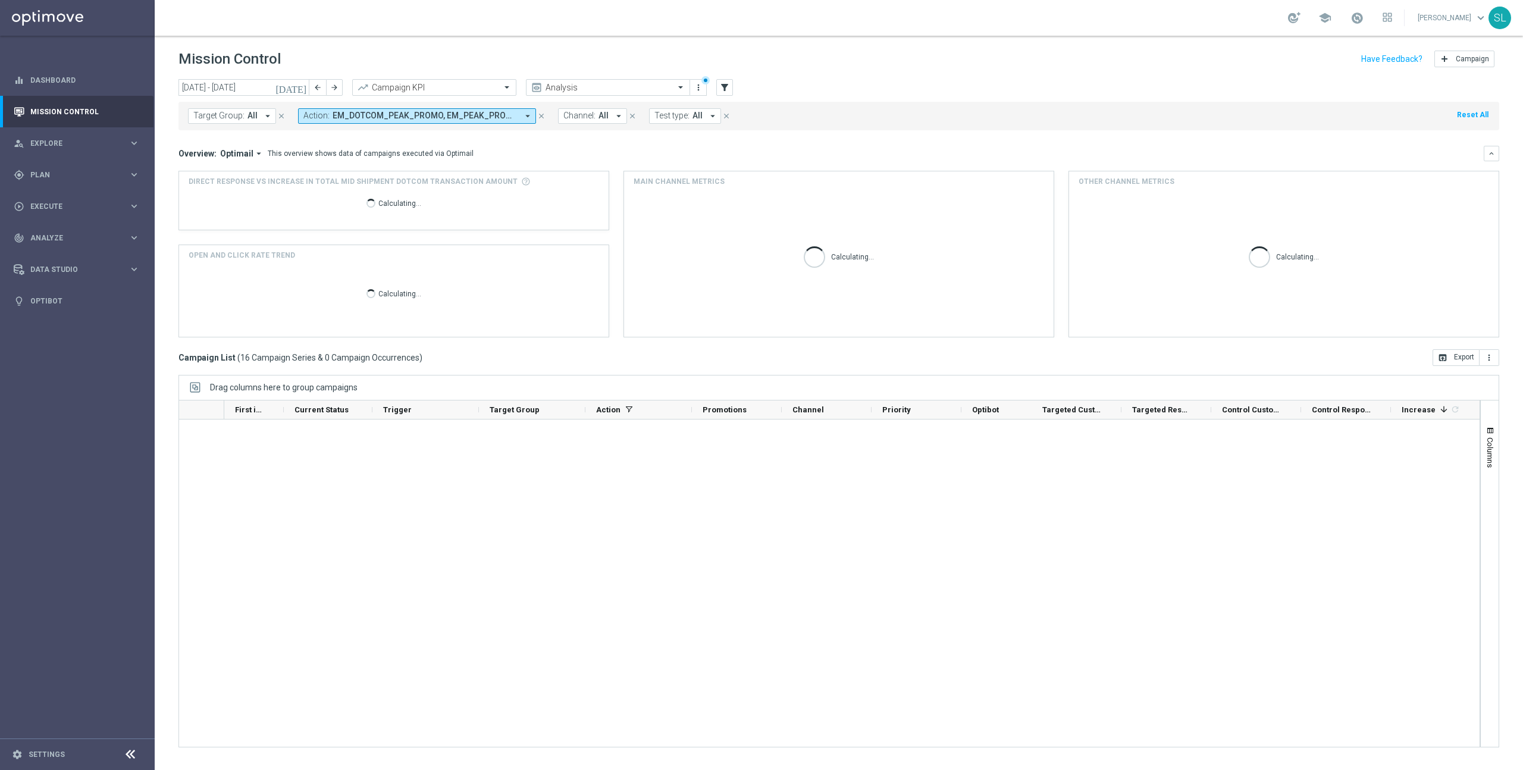
scroll to position [339, 0]
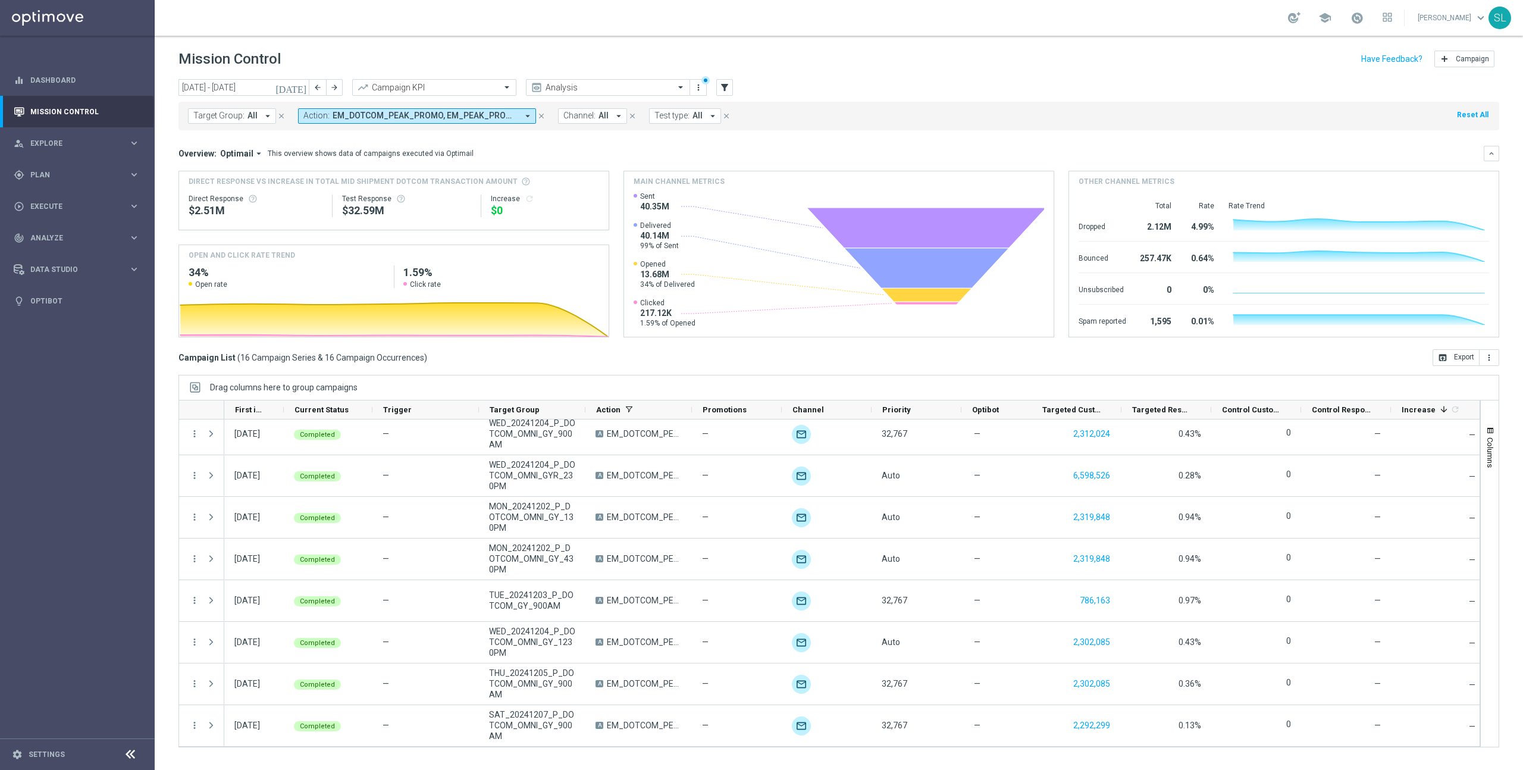
drag, startPoint x: 604, startPoint y: 374, endPoint x: 589, endPoint y: 369, distance: 16.2
click at [603, 374] on div "[DATE] [DATE] - [DATE] arrow_back arrow_forward Campaign KPI trending_up Analys…" at bounding box center [839, 419] width 1369 height 680
drag, startPoint x: 1469, startPoint y: 117, endPoint x: 575, endPoint y: 35, distance: 897.6
click at [1468, 117] on button "Reset All" at bounding box center [1473, 114] width 34 height 13
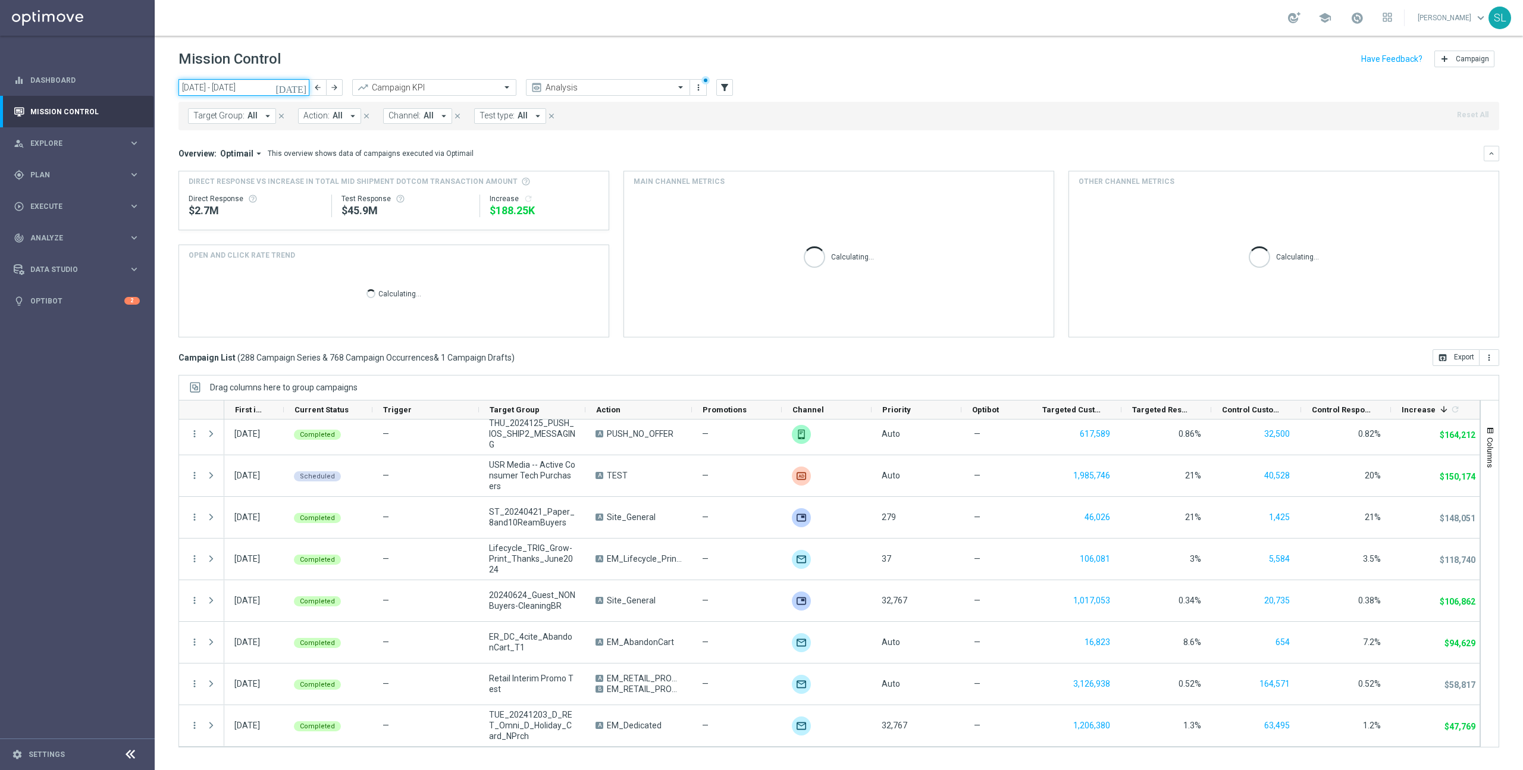
drag, startPoint x: 253, startPoint y: 82, endPoint x: 278, endPoint y: 86, distance: 25.8
click at [253, 83] on input "[DATE] - [DATE]" at bounding box center [244, 87] width 131 height 17
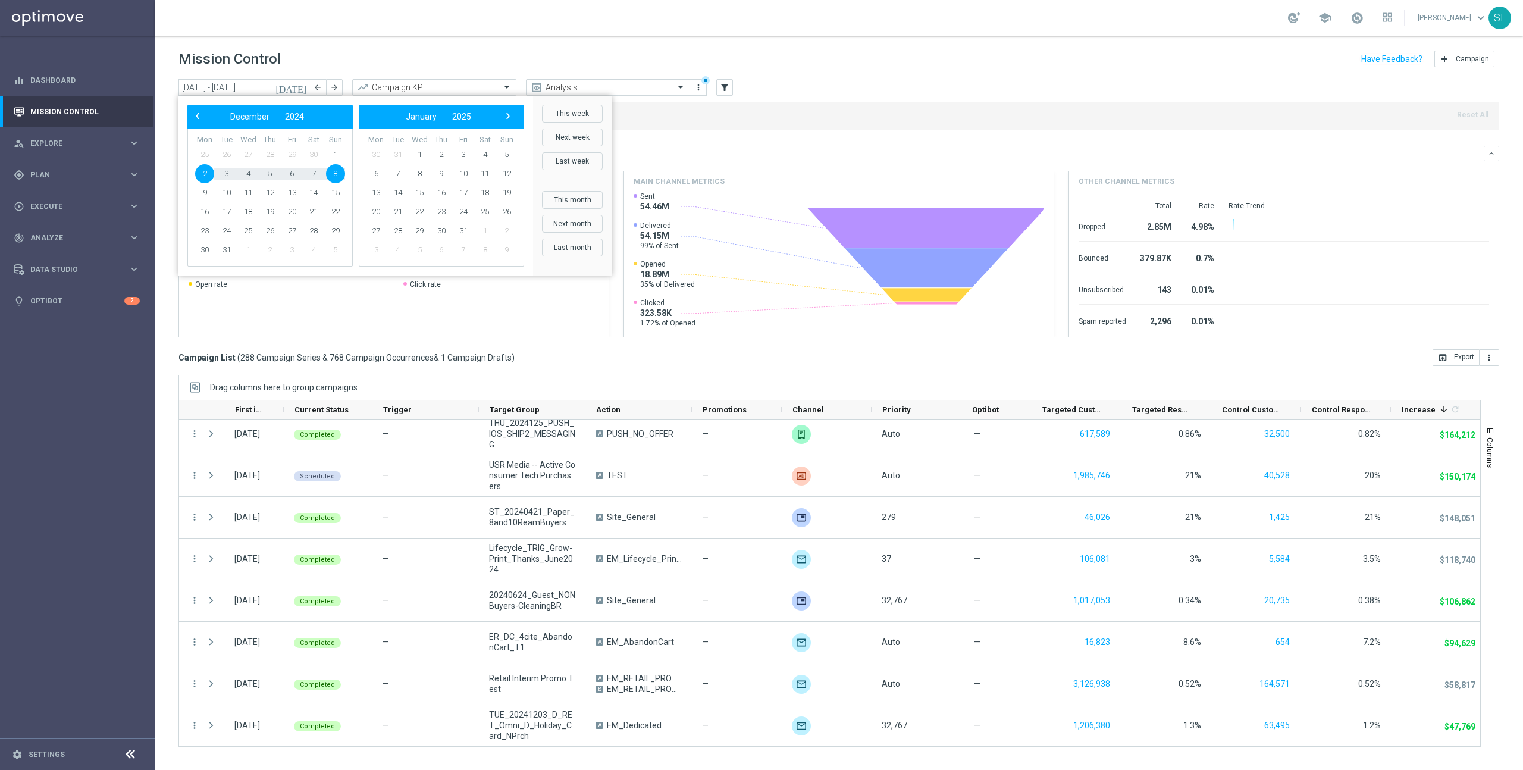
click at [571, 112] on button "This week" at bounding box center [572, 114] width 61 height 18
type input "[DATE] - [DATE]"
